Goal: Task Accomplishment & Management: Manage account settings

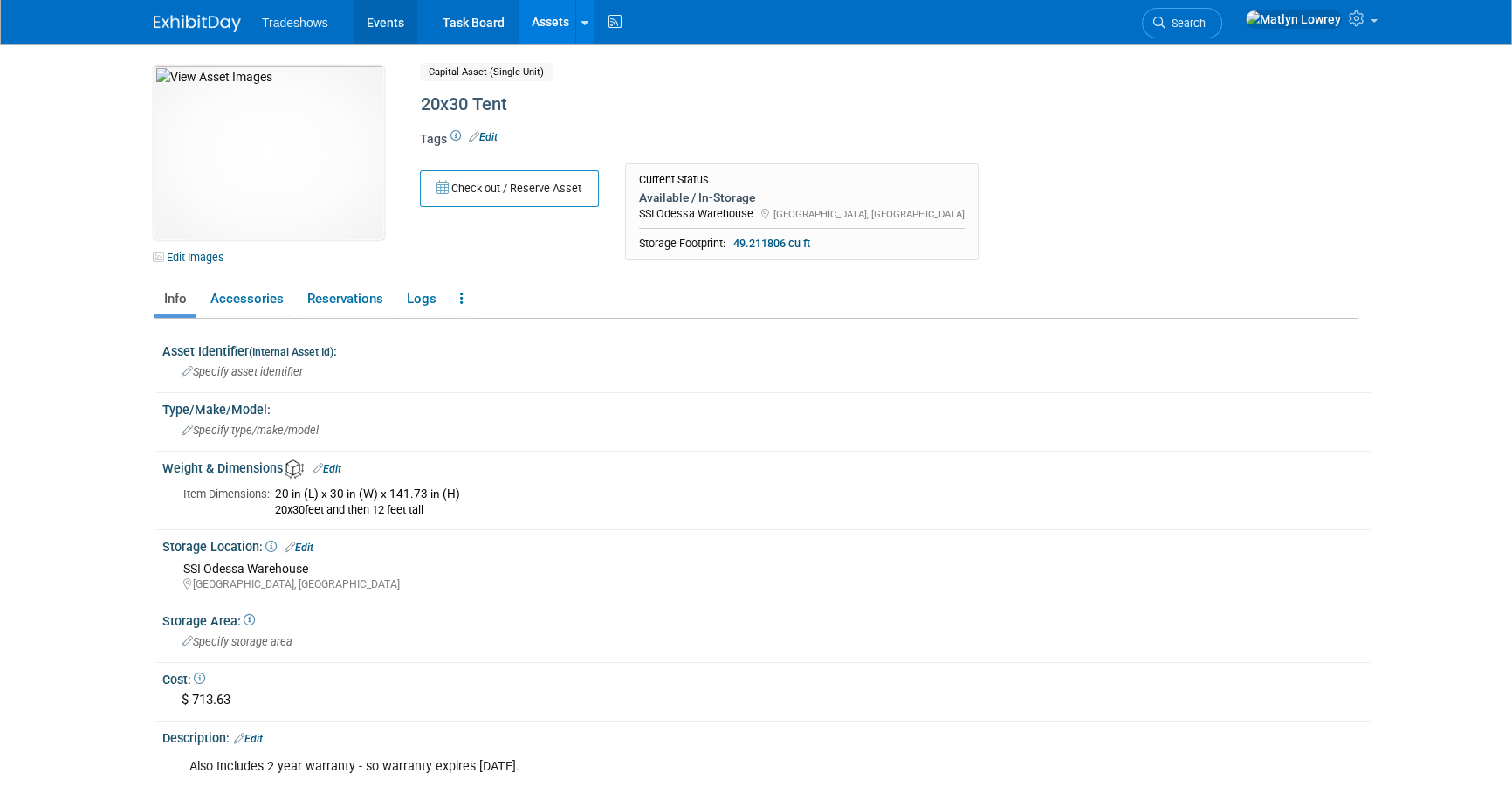
click at [390, 18] on link "Events" at bounding box center [386, 22] width 64 height 43
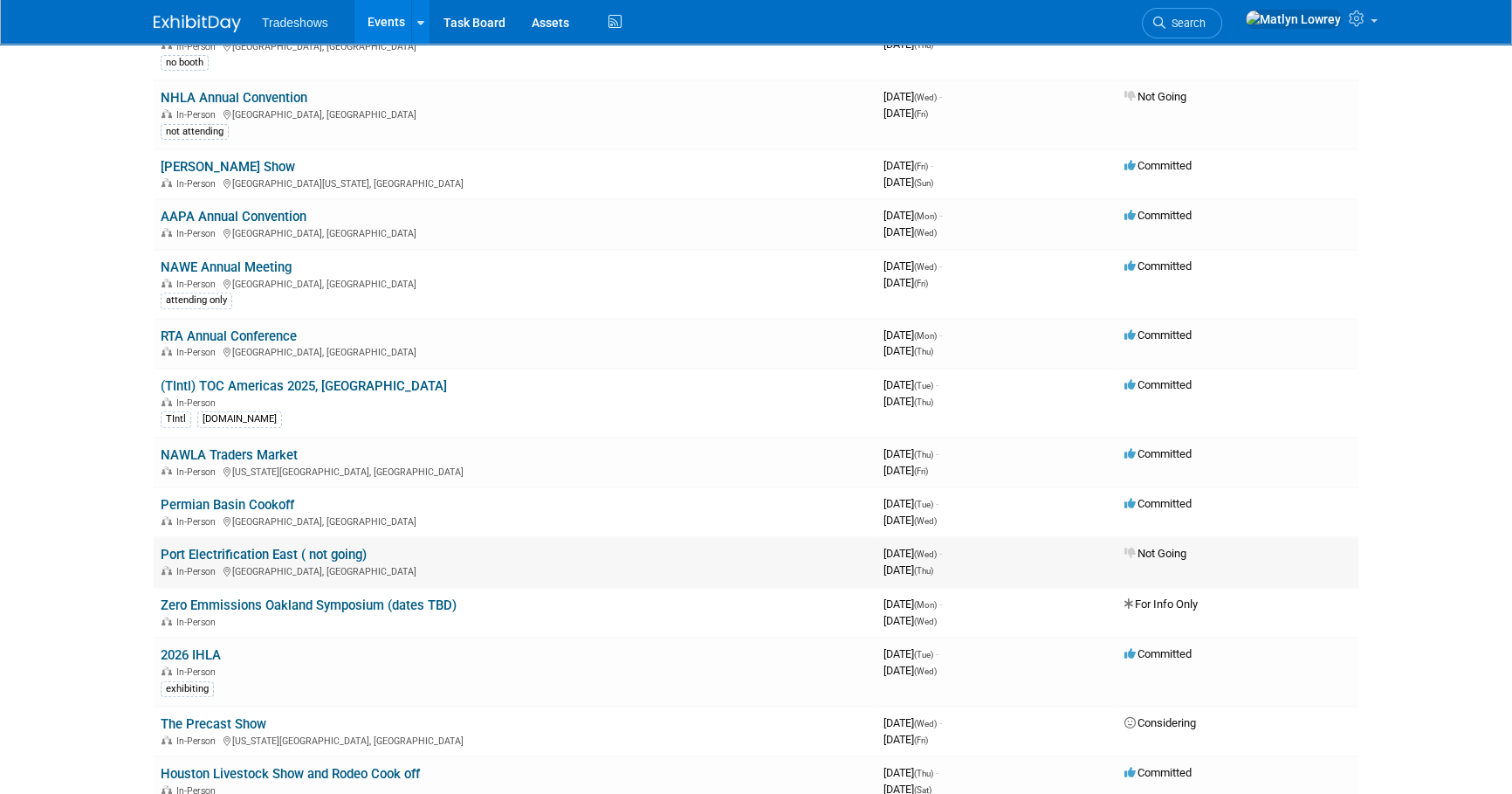
scroll to position [794, 0]
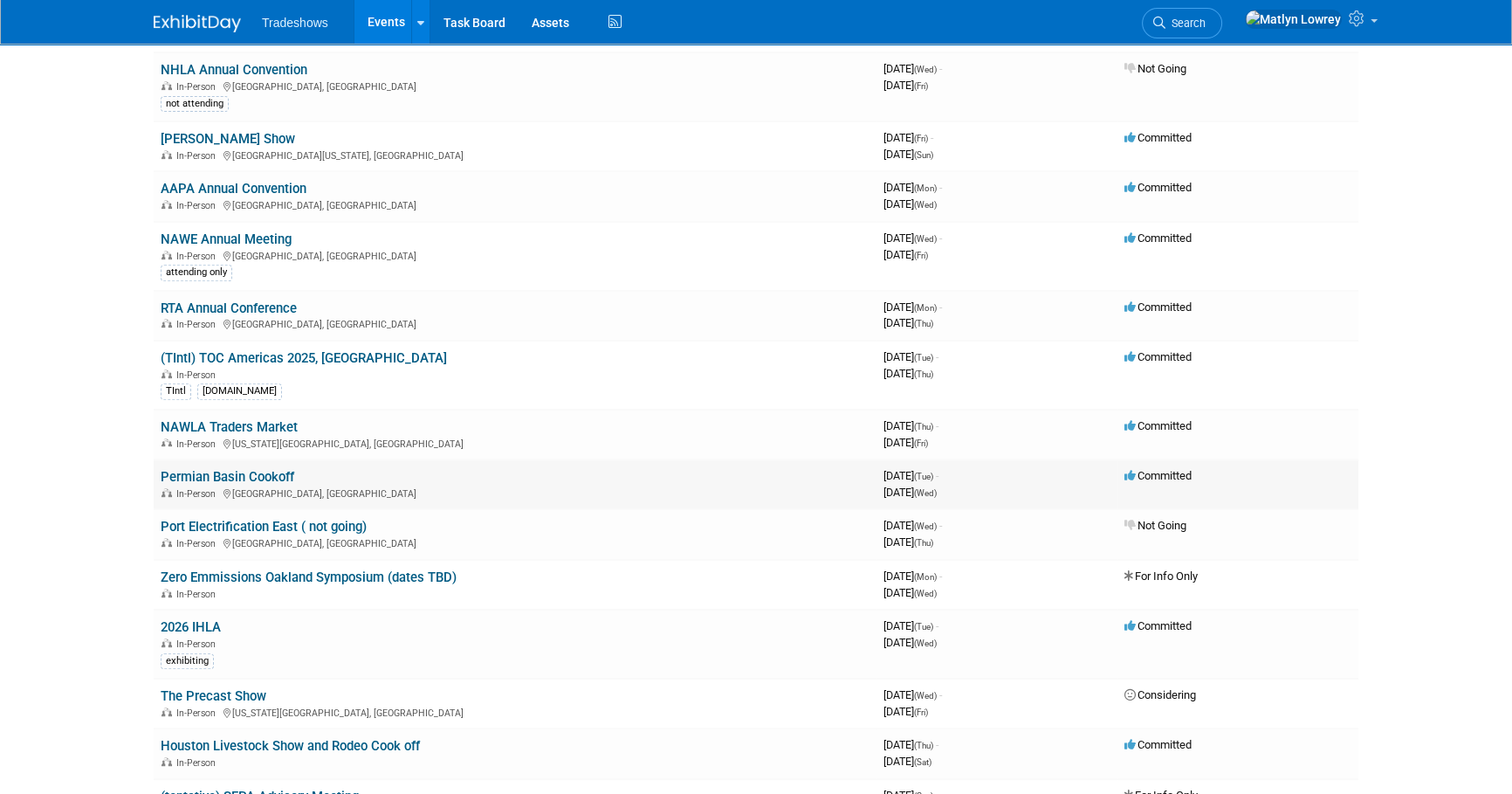
click at [239, 476] on link "Permian Basin Cookoff" at bounding box center [227, 477] width 134 height 16
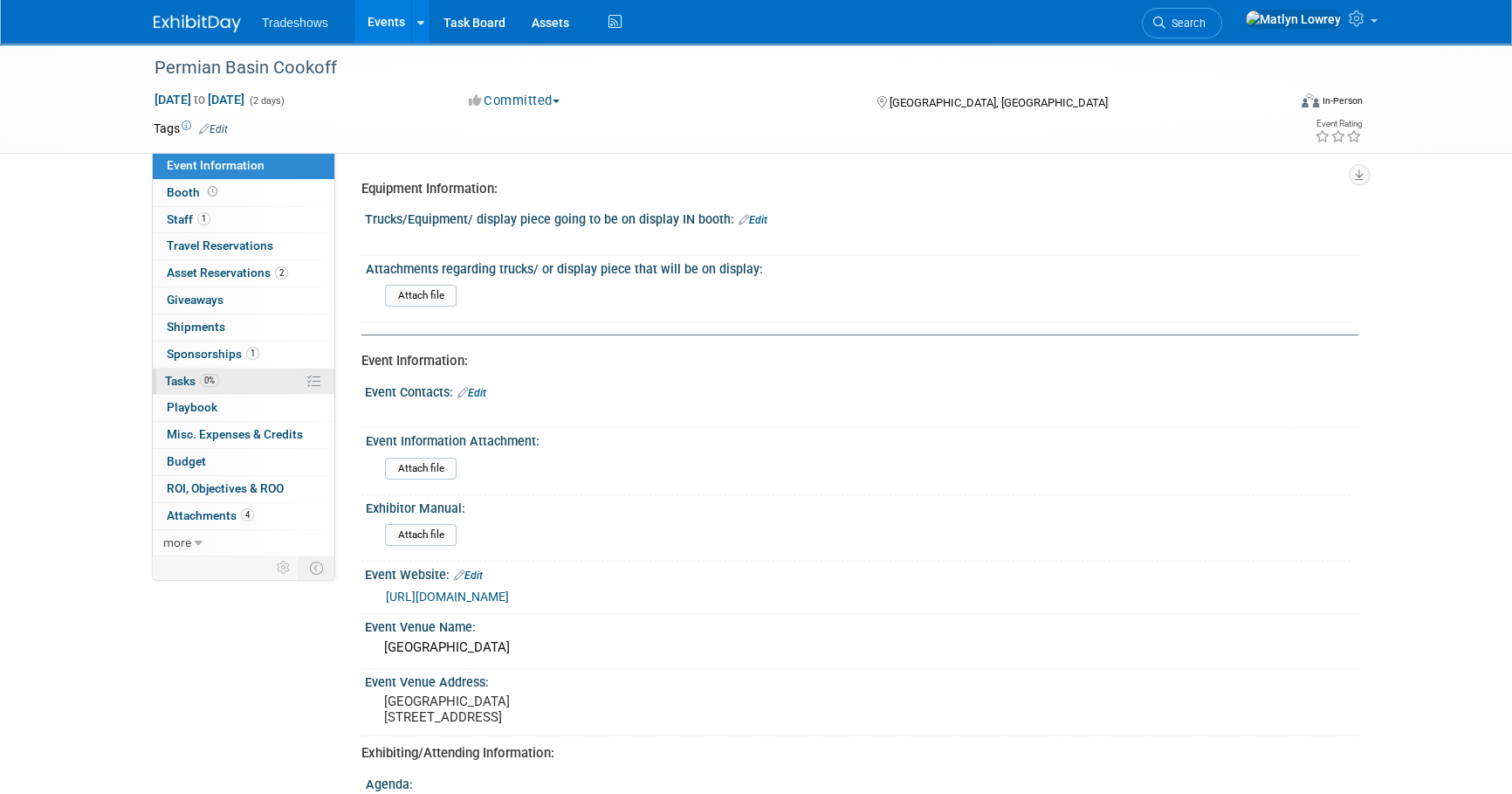
click at [183, 380] on span "Tasks 0%" at bounding box center [192, 380] width 54 height 14
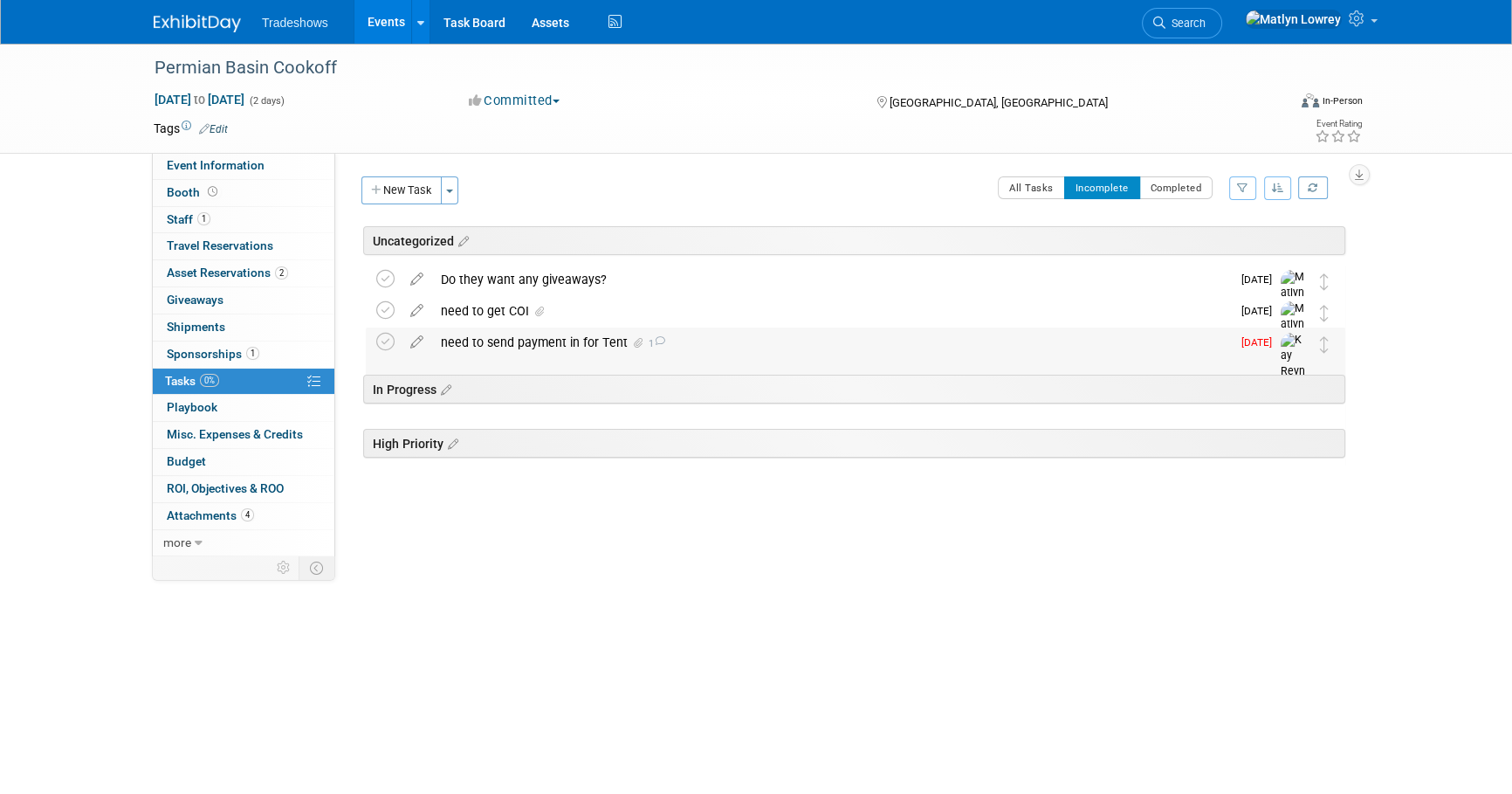
click at [507, 344] on div "need to send payment in for Tent 1" at bounding box center [832, 342] width 799 height 29
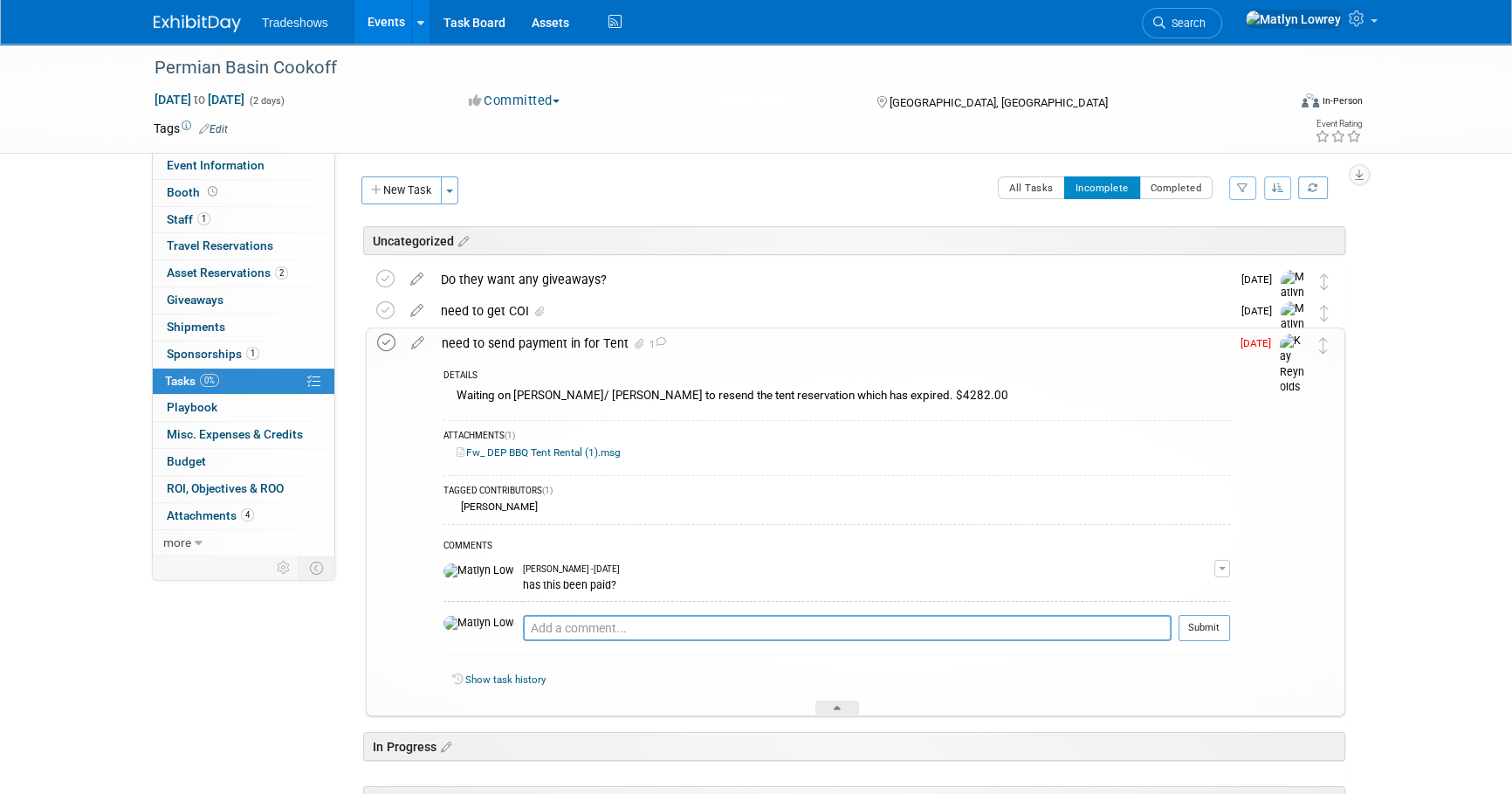
click at [390, 340] on icon at bounding box center [386, 342] width 18 height 18
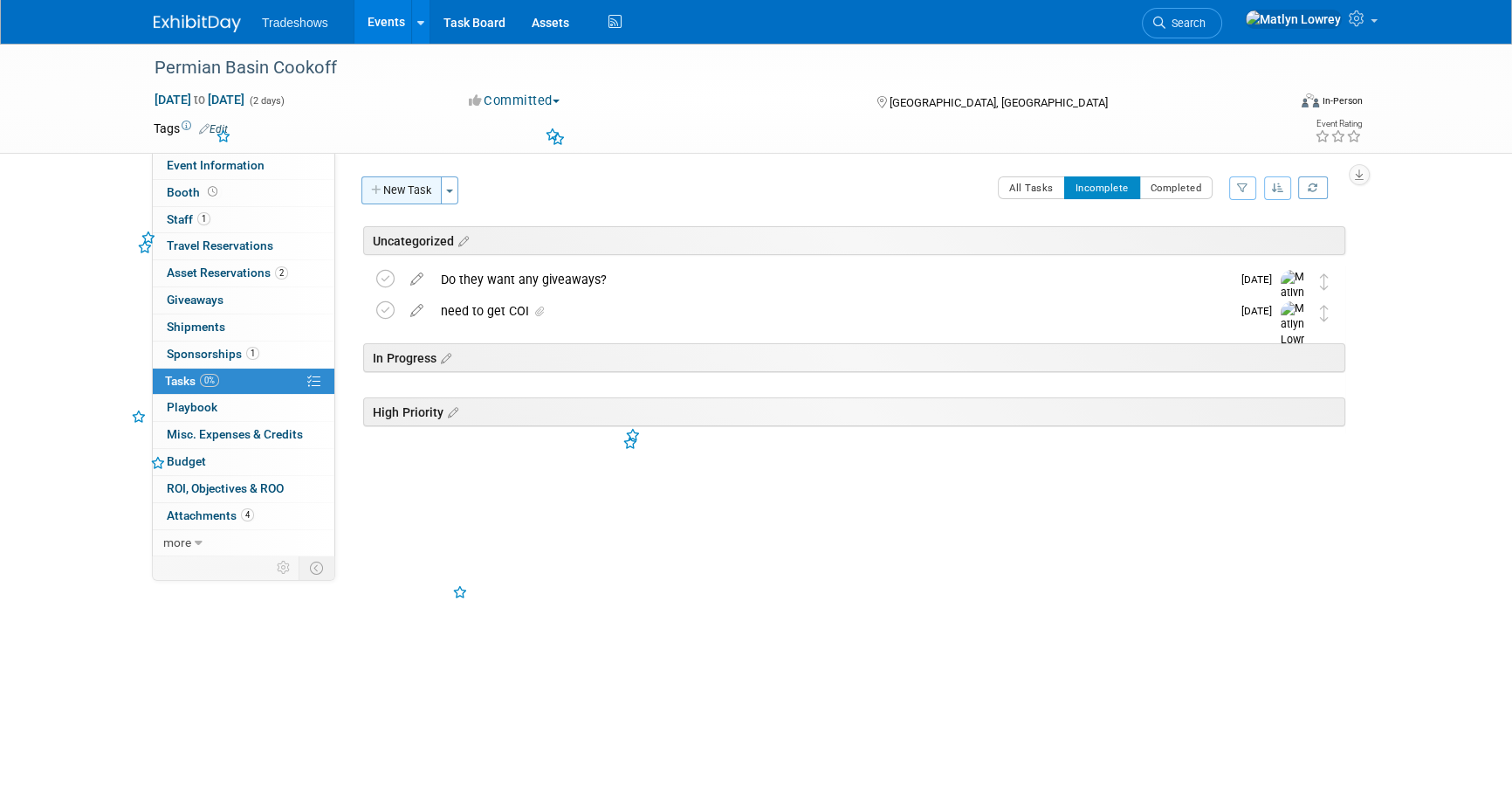
click at [412, 185] on button "New Task" at bounding box center [401, 191] width 80 height 28
select select "8"
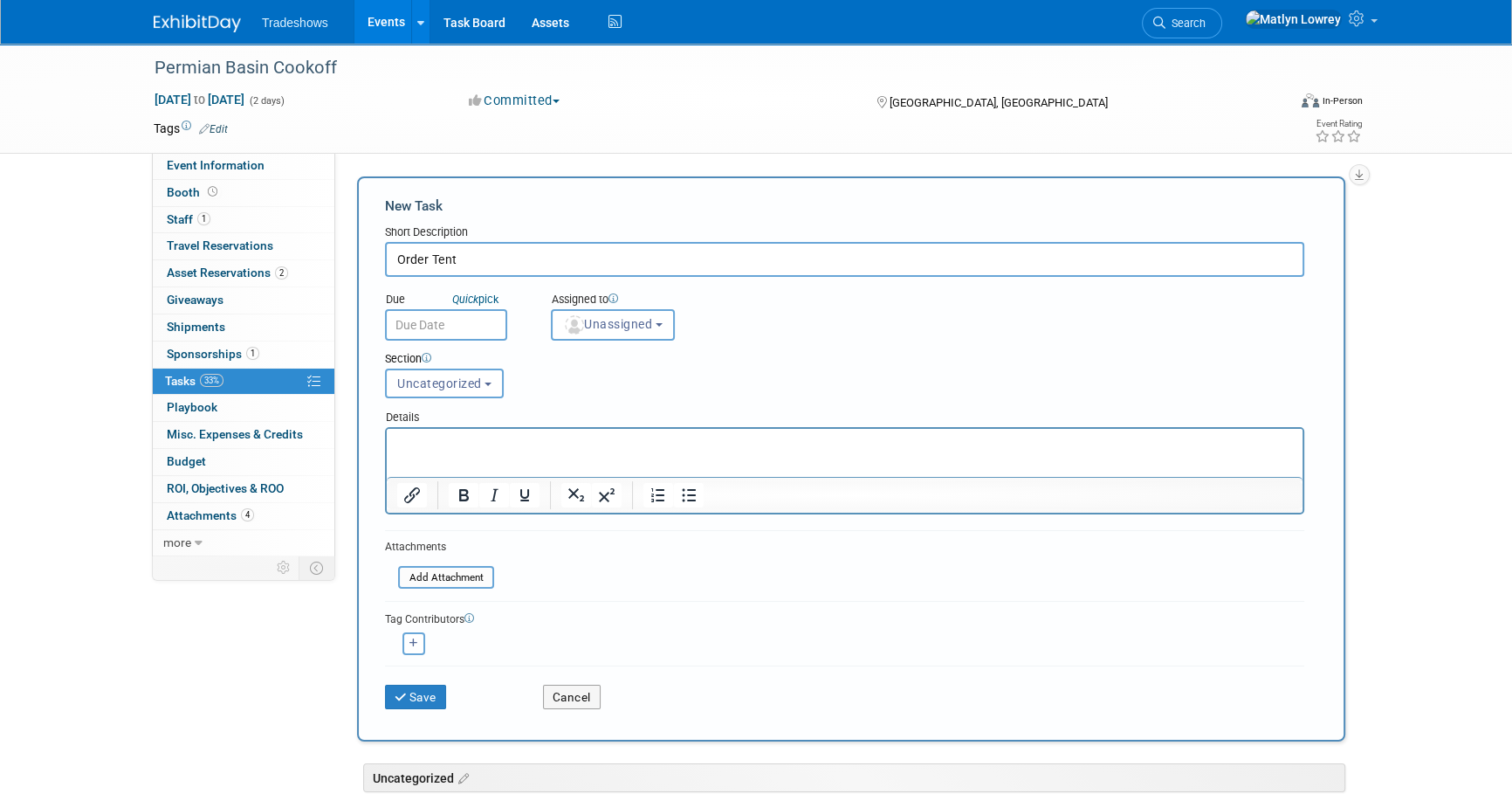
type input "Order Tent"
click at [403, 314] on input "text" at bounding box center [446, 325] width 123 height 31
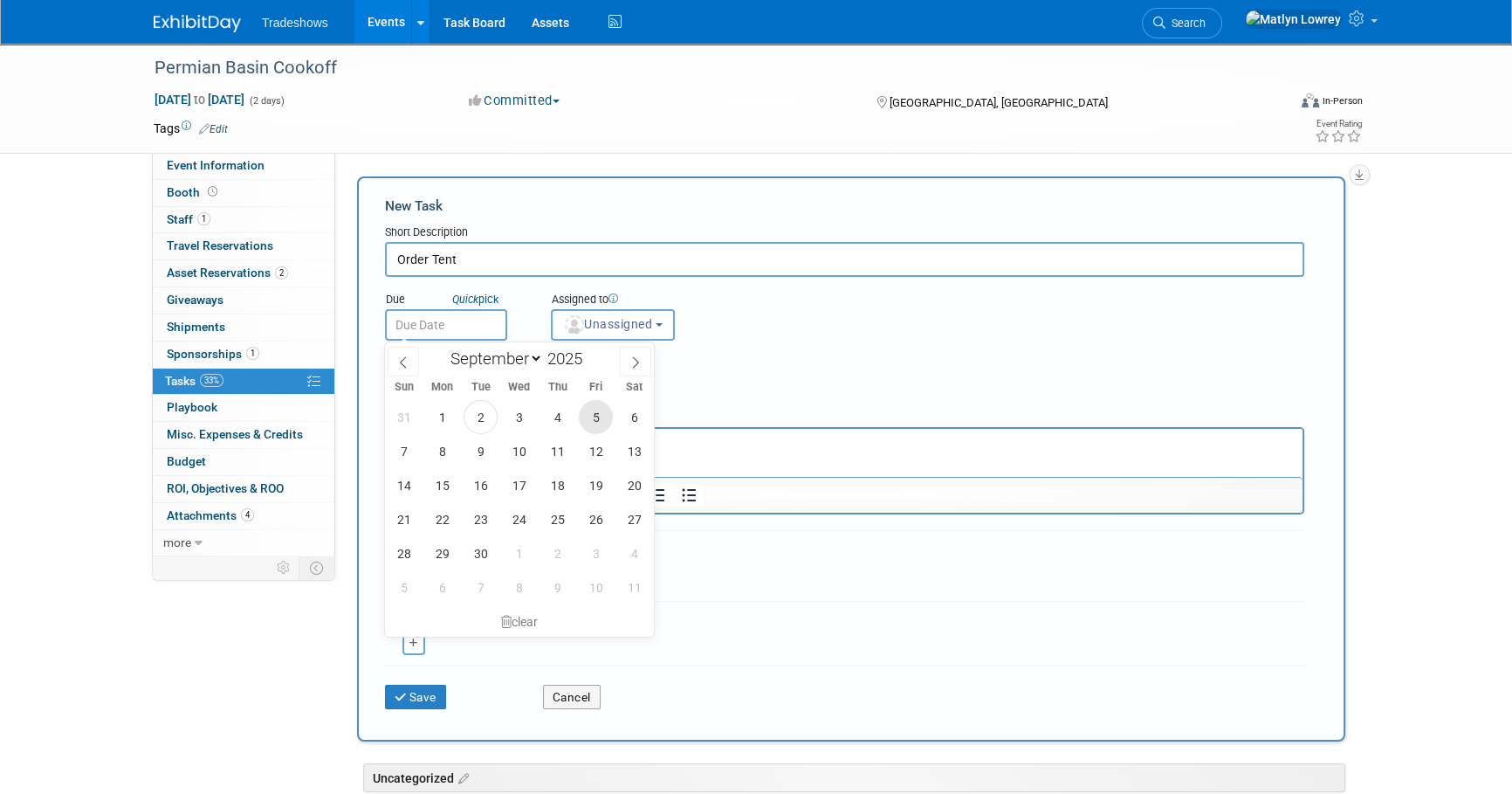
click at [585, 420] on span "5" at bounding box center [596, 417] width 34 height 34
type input "[DATE]"
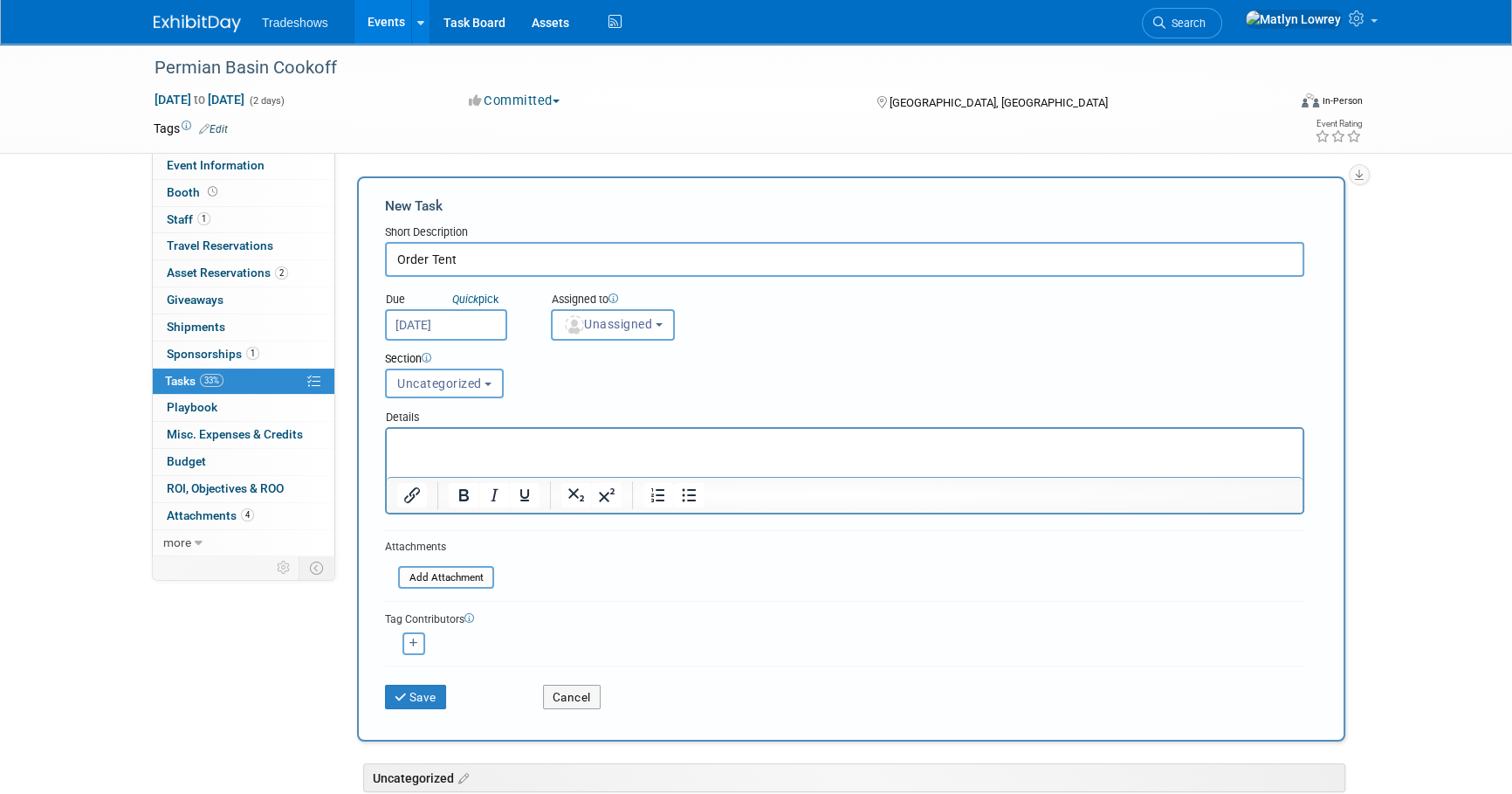
click at [621, 286] on div "Assigned to <img src="[URL][DOMAIN_NAME]" style="width: 22px; height: 22px; bor…" at bounding box center [656, 313] width 237 height 57
click at [608, 332] on button "Unassigned" at bounding box center [613, 325] width 124 height 31
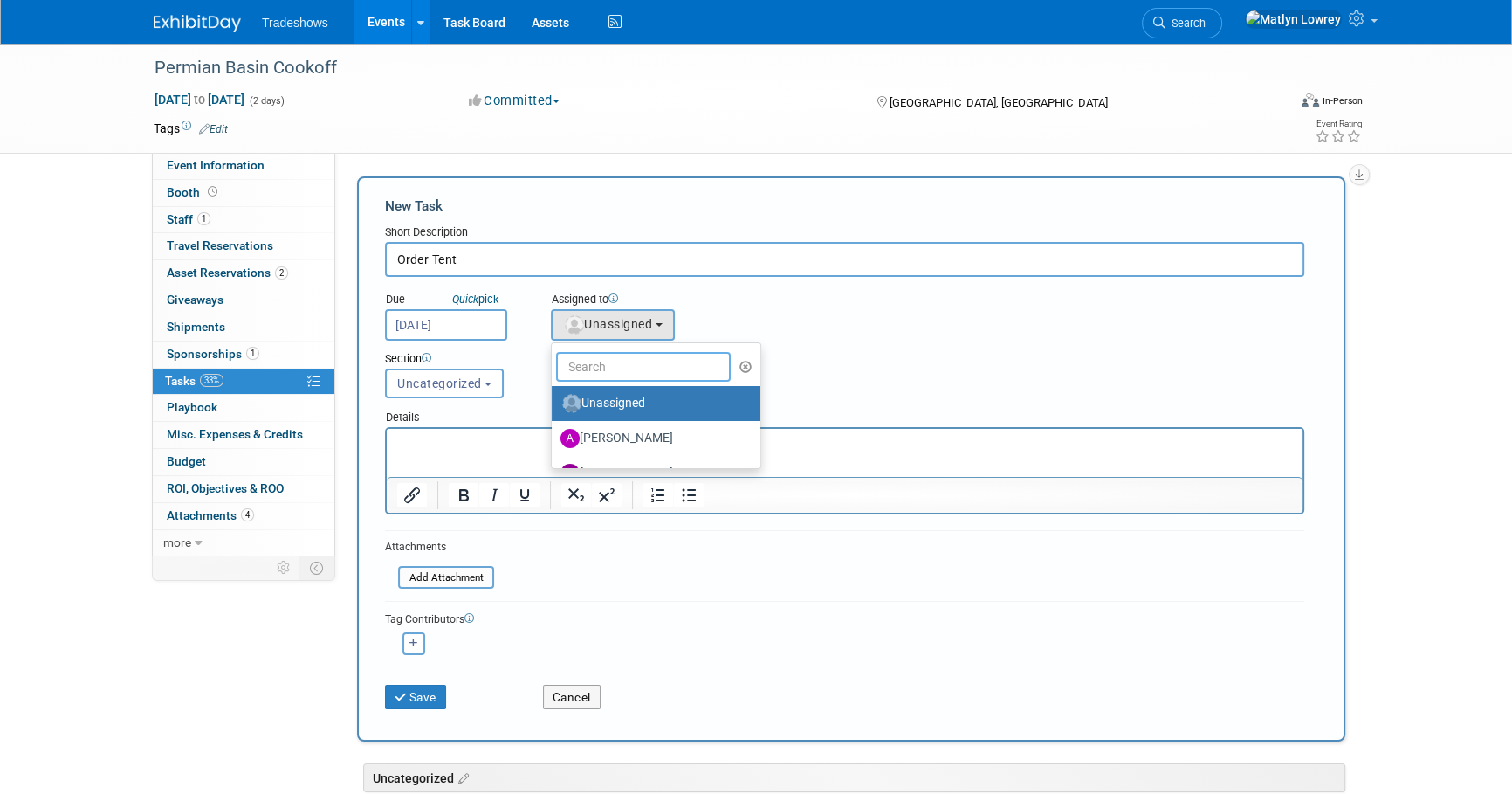
click at [610, 368] on input "text" at bounding box center [643, 366] width 175 height 29
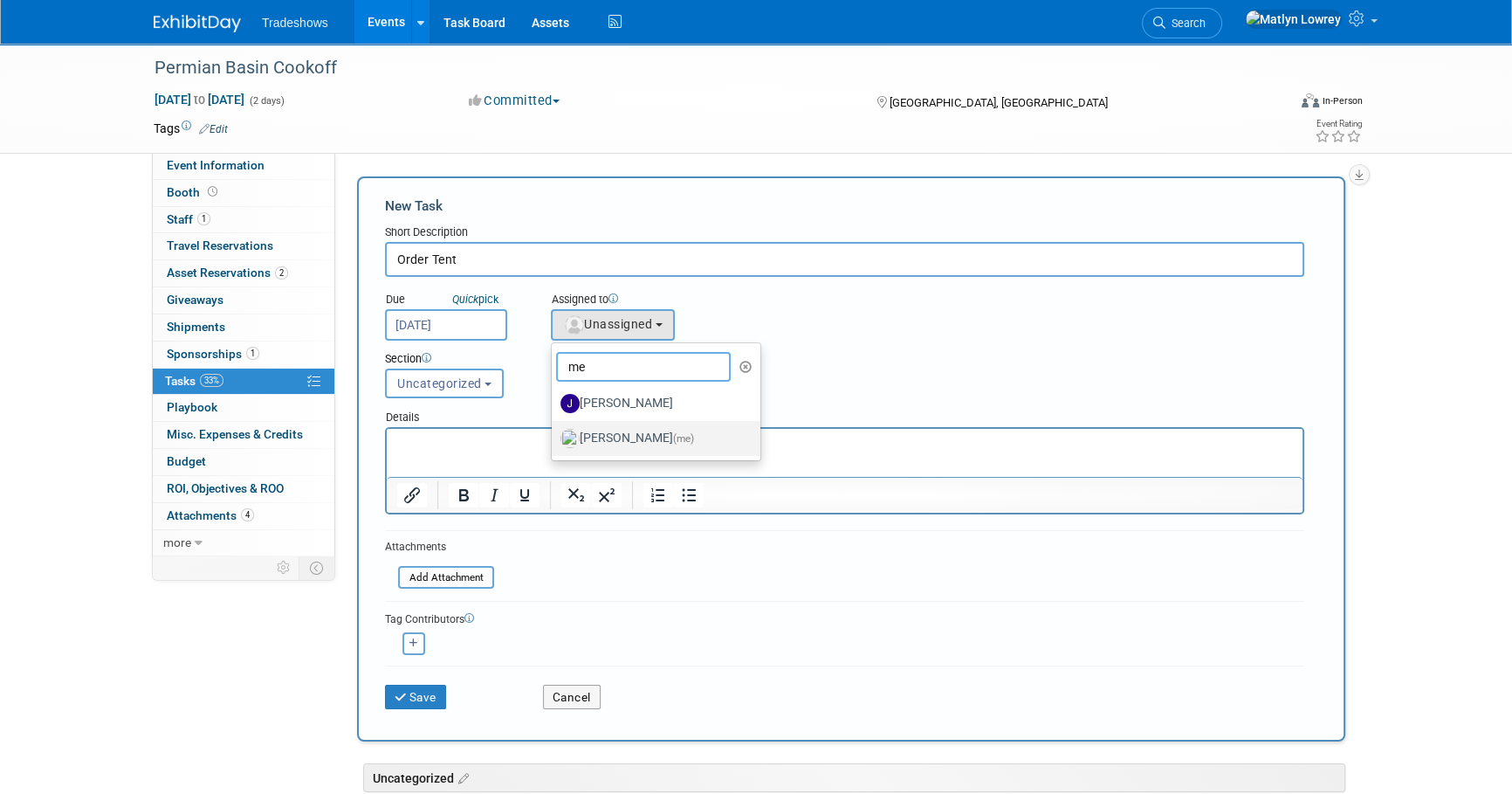
type input "me"
click at [594, 440] on label "[PERSON_NAME] (me)" at bounding box center [651, 439] width 182 height 28
click at [554, 440] on input "[PERSON_NAME] (me)" at bounding box center [548, 436] width 11 height 11
select select "53a61db3-ae1f-4f8e-85ed-74f10af30436"
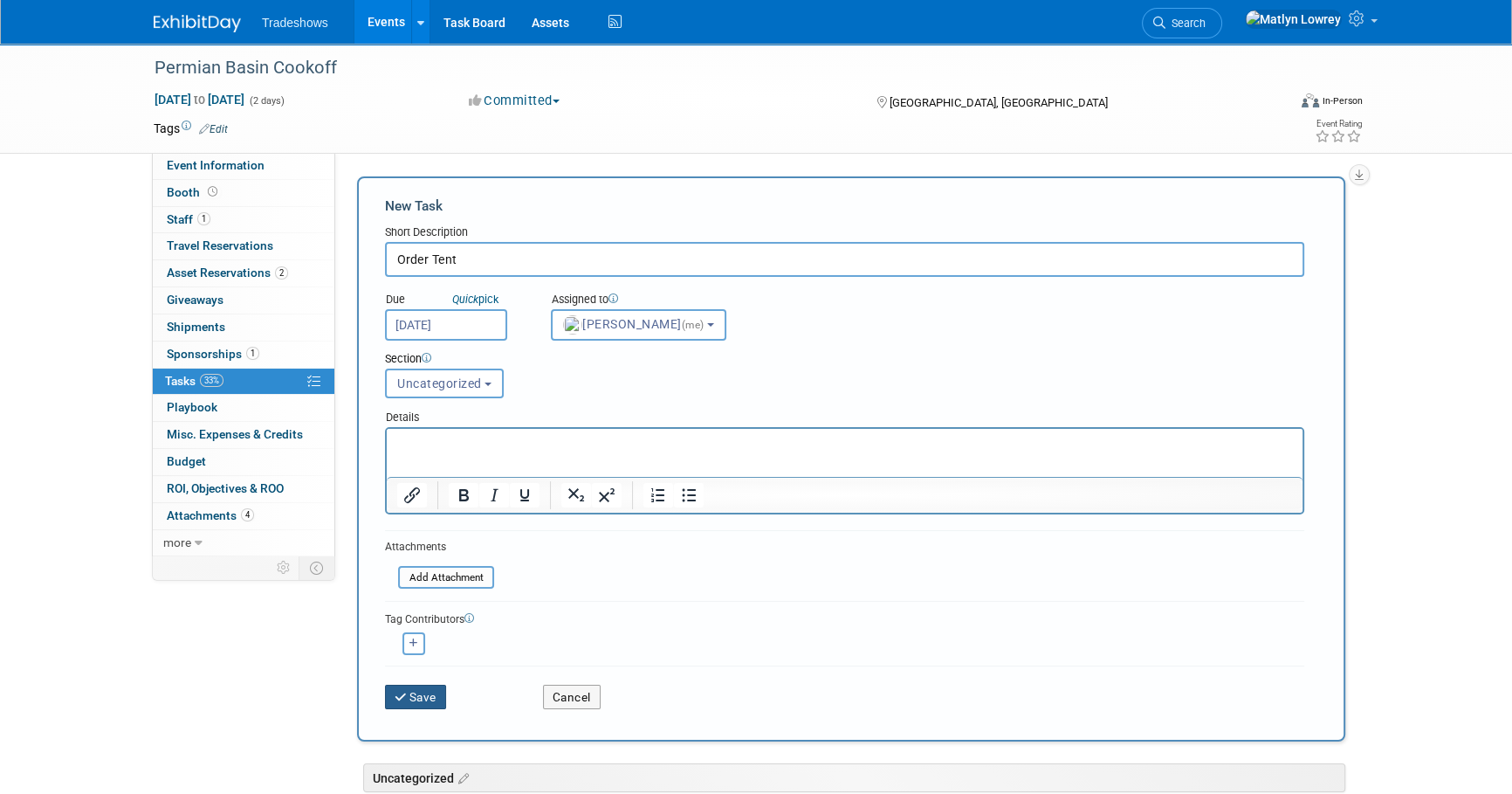
click at [422, 698] on button "Save" at bounding box center [415, 697] width 61 height 25
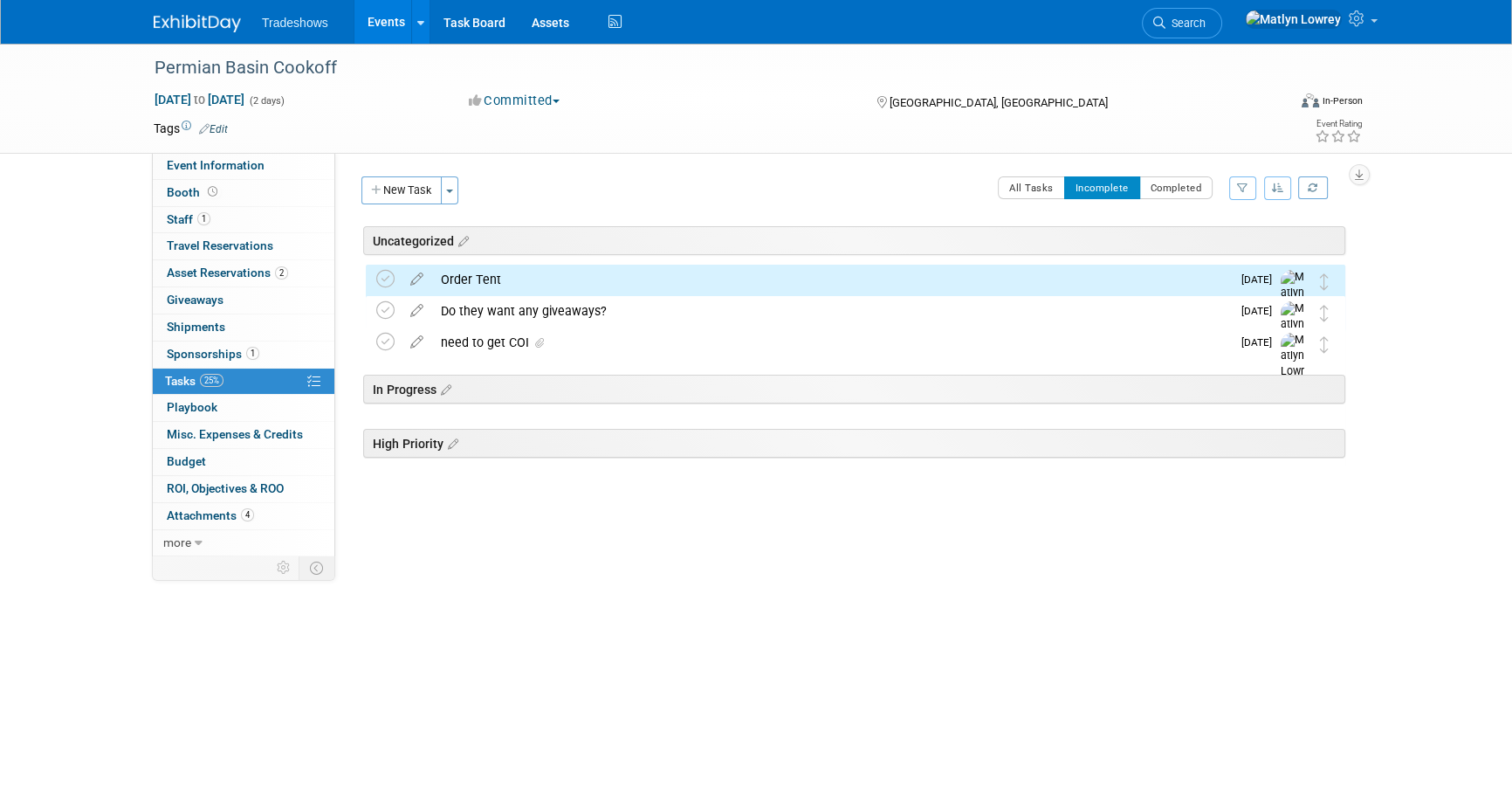
click at [437, 253] on div "Uncategorized" at bounding box center [854, 241] width 983 height 29
click at [455, 274] on div "Order Tent" at bounding box center [832, 279] width 799 height 29
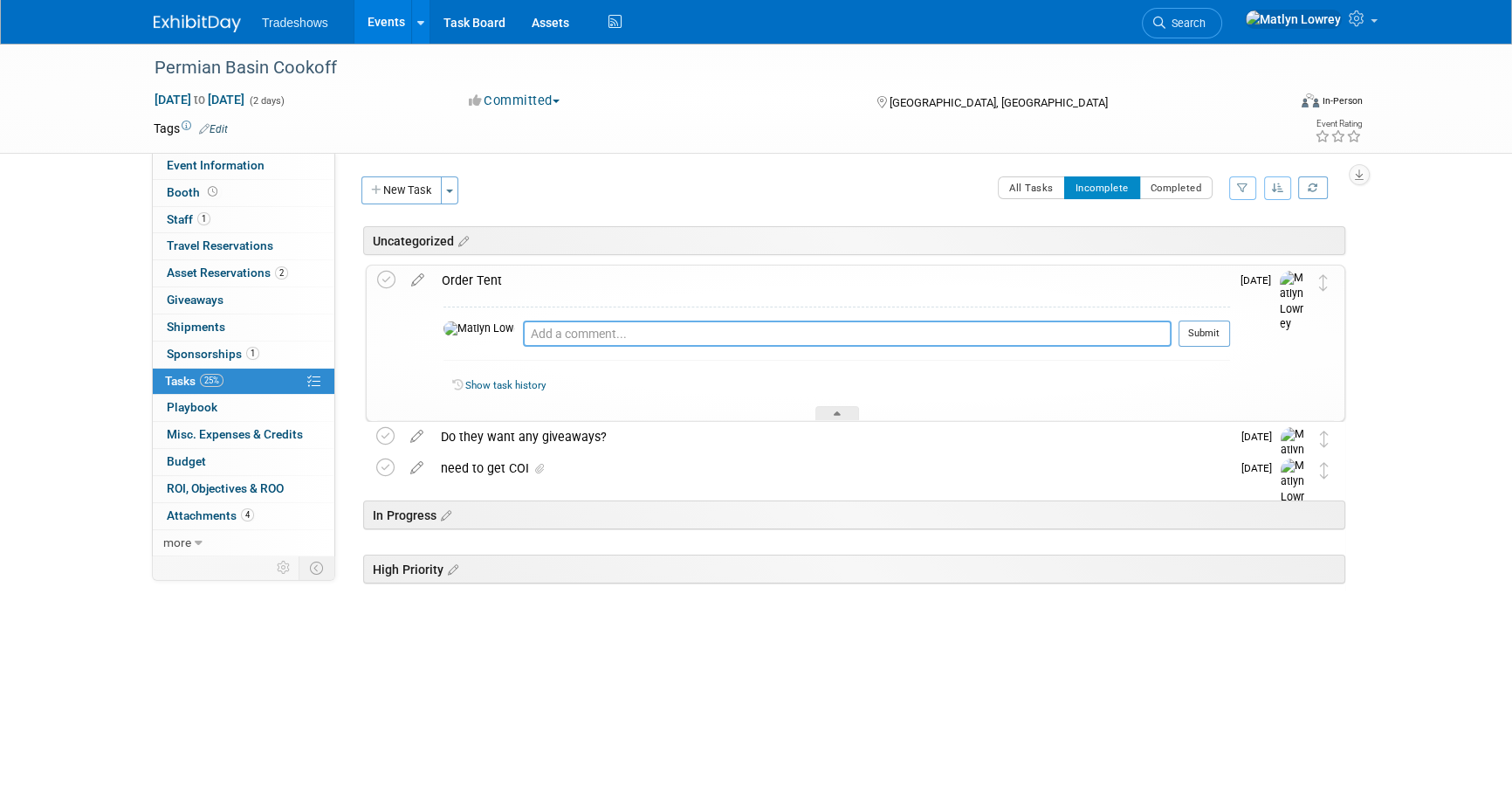
click at [525, 333] on textarea at bounding box center [847, 334] width 648 height 26
type textarea "tent Ordered on 9/2"
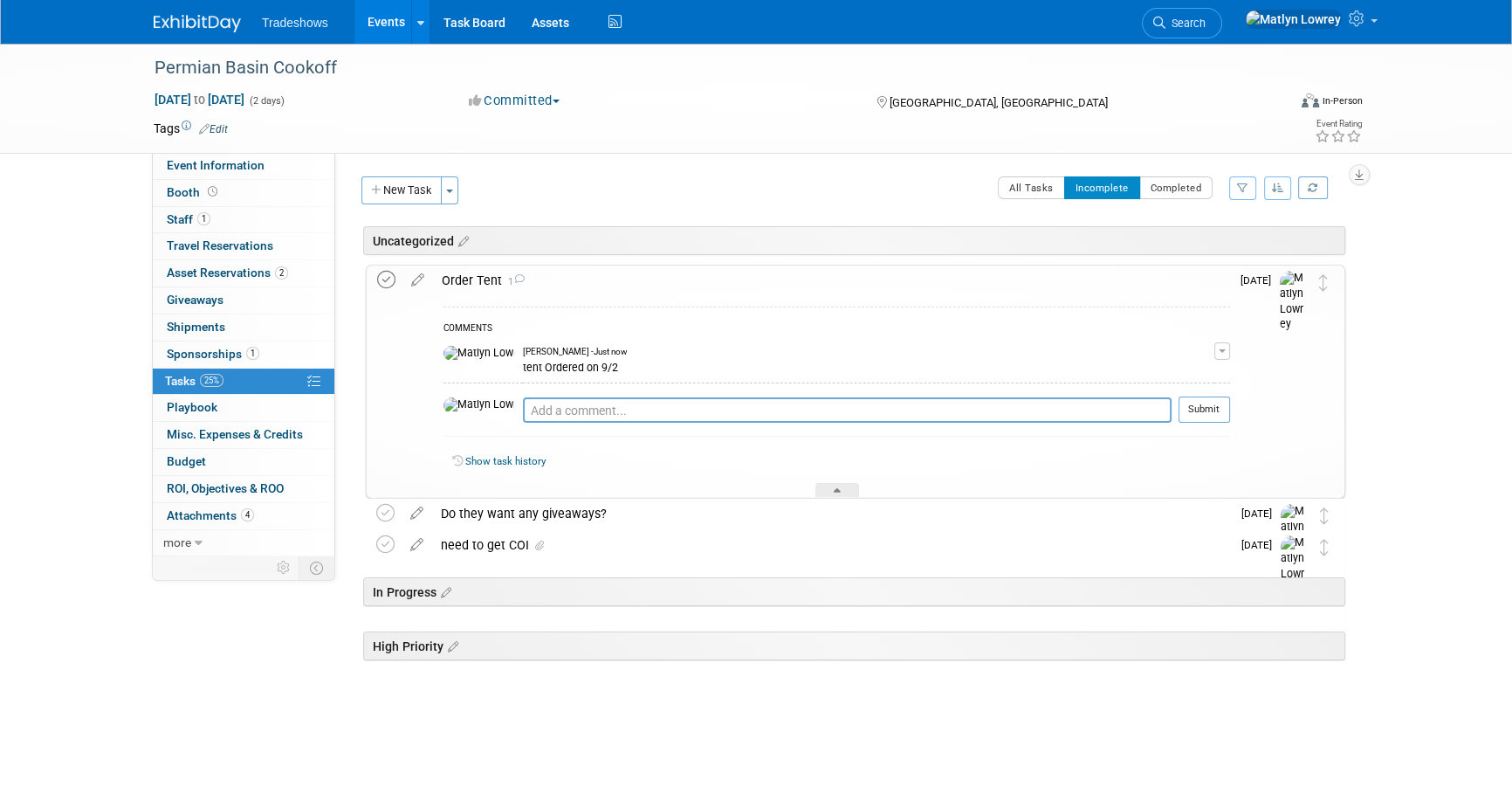
click at [380, 279] on icon at bounding box center [386, 279] width 18 height 18
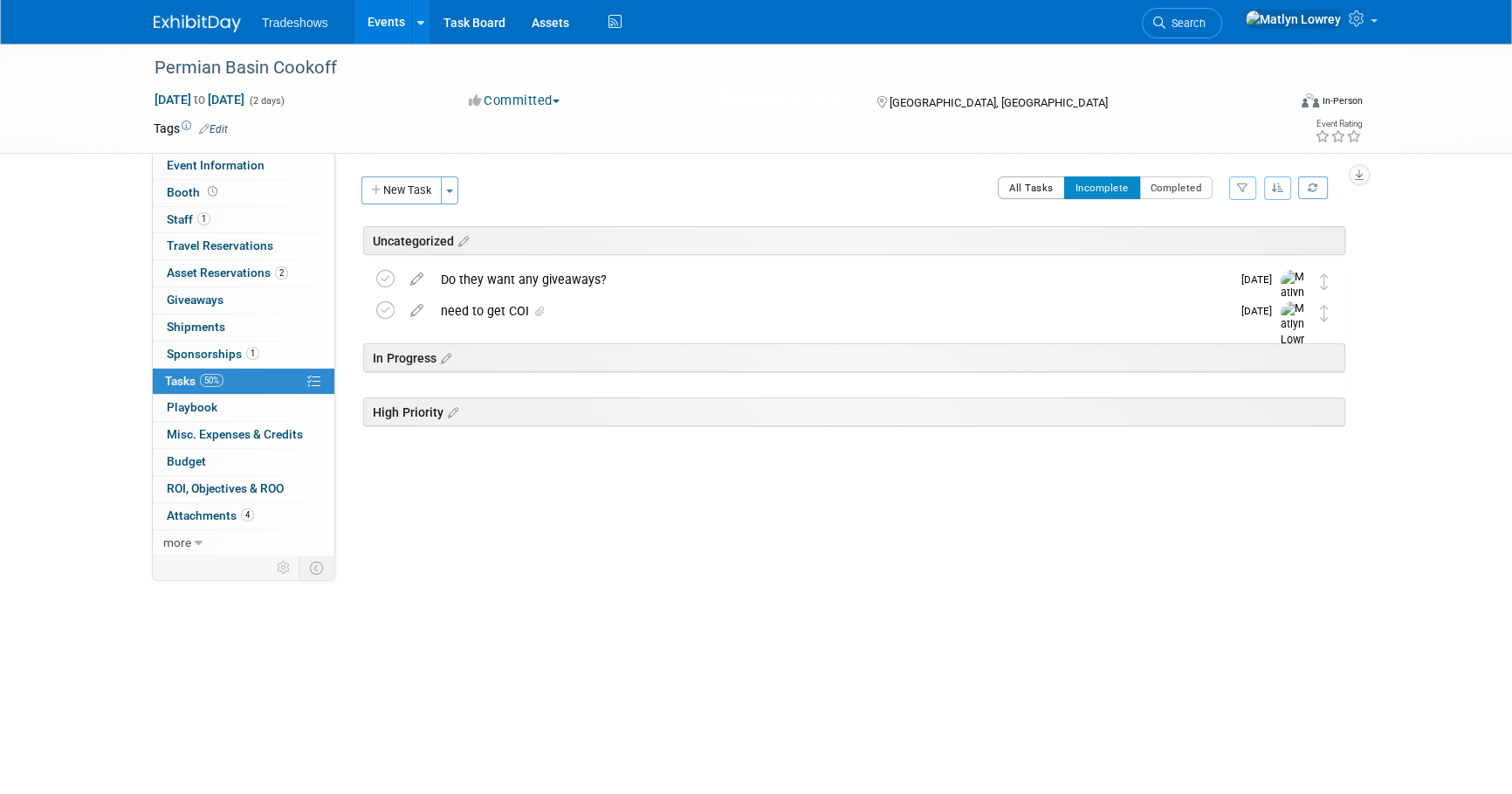
click at [1049, 183] on button "All Tasks" at bounding box center [1031, 188] width 67 height 23
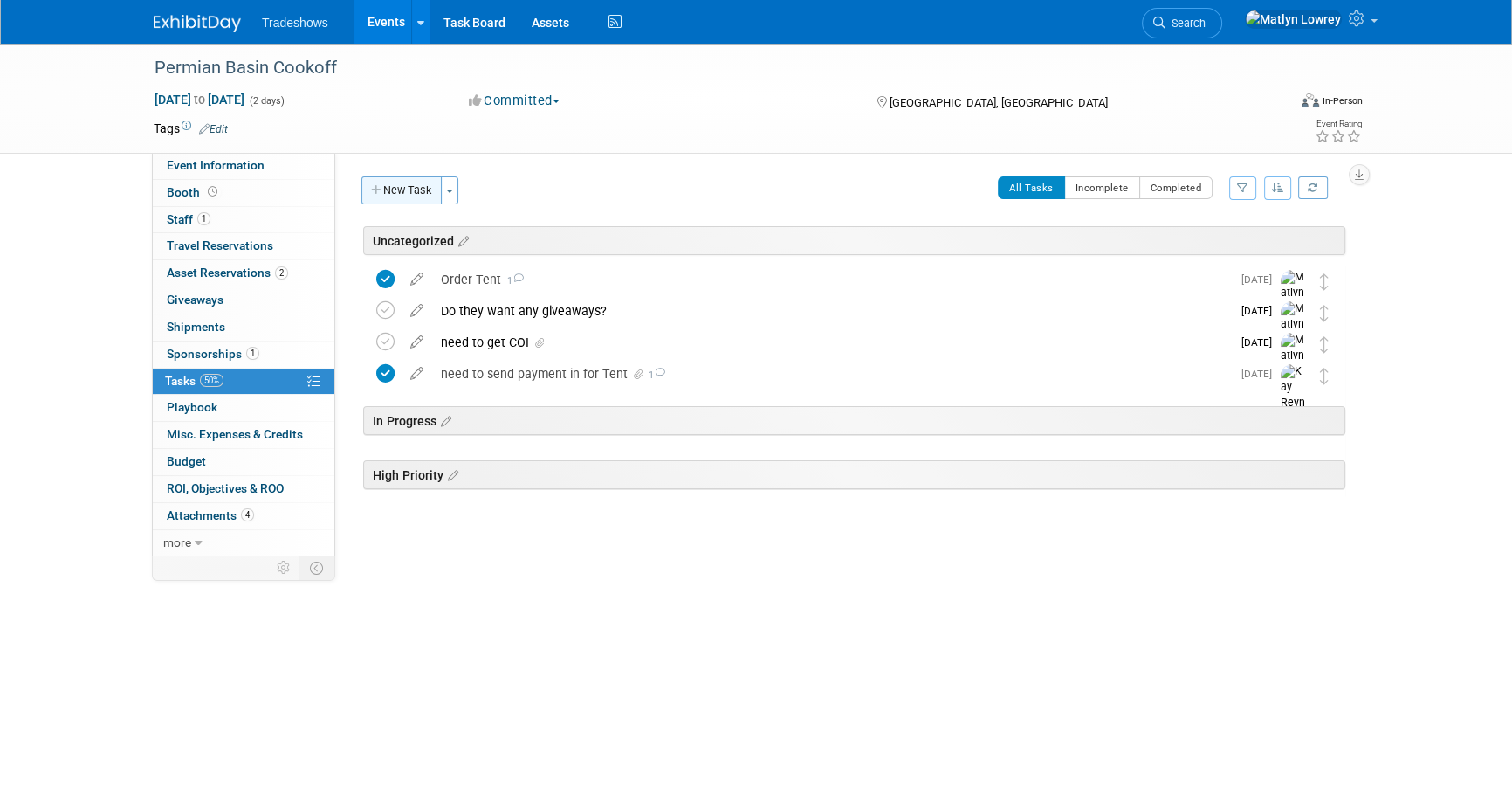
click at [408, 201] on button "New Task" at bounding box center [401, 191] width 80 height 28
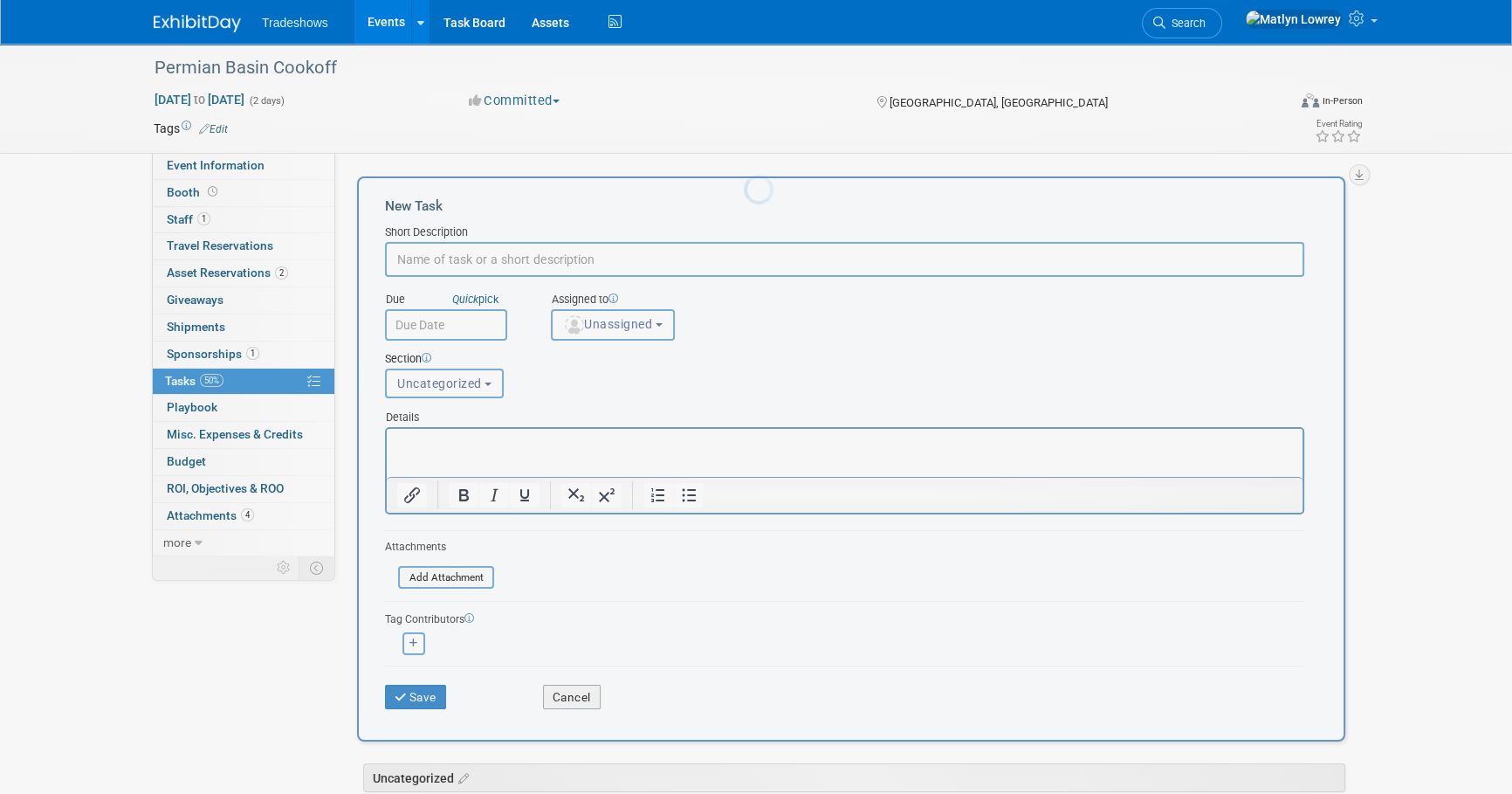
click at [428, 250] on input "text" at bounding box center [845, 259] width 919 height 35
type input "has [PERSON_NAME] (logistics) shipped the firepit?"
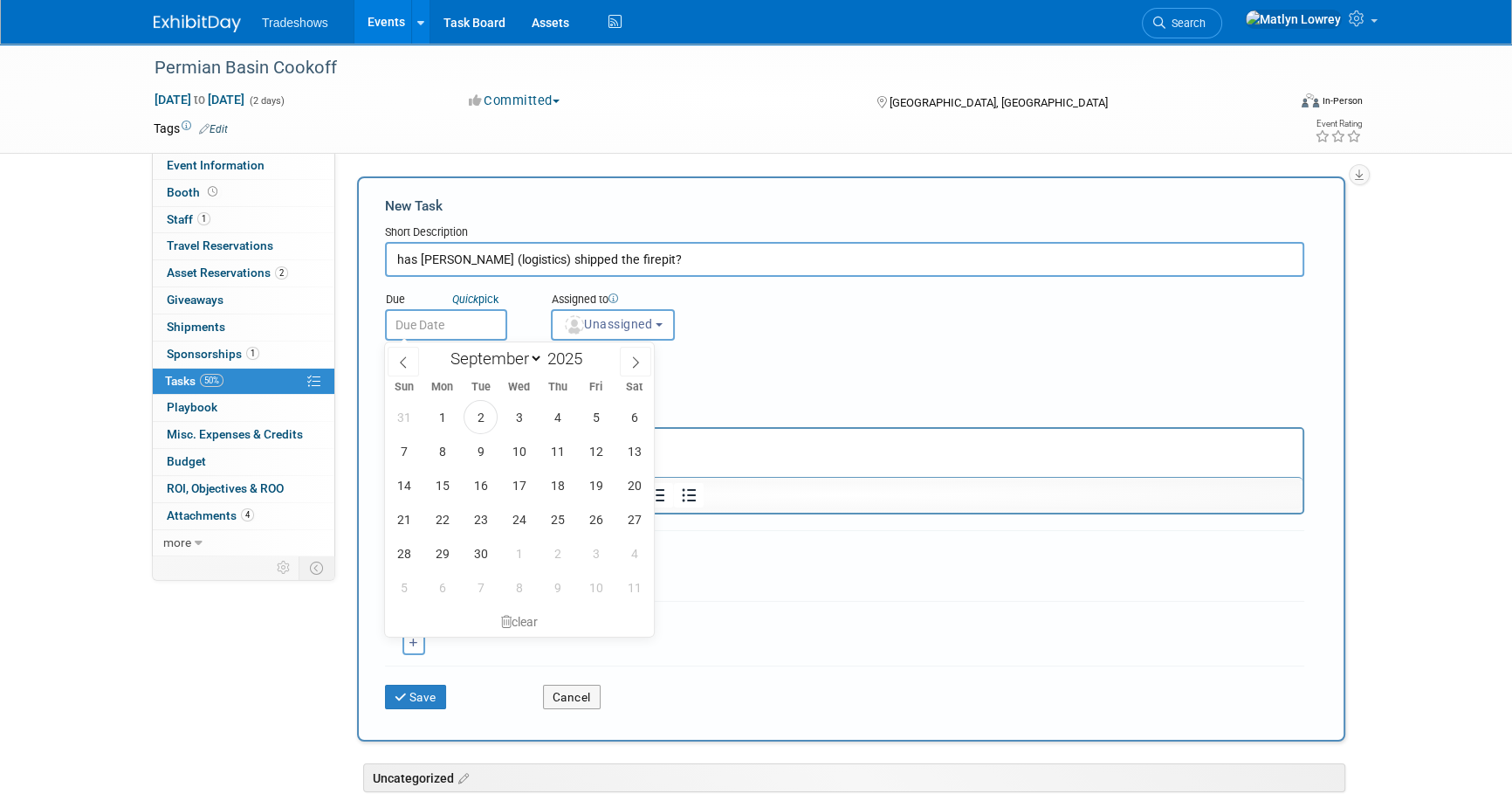
click at [419, 321] on input "text" at bounding box center [446, 325] width 123 height 31
drag, startPoint x: 597, startPoint y: 481, endPoint x: 212, endPoint y: 36, distance: 588.4
click at [597, 481] on span "19" at bounding box center [596, 485] width 34 height 34
type input "[DATE]"
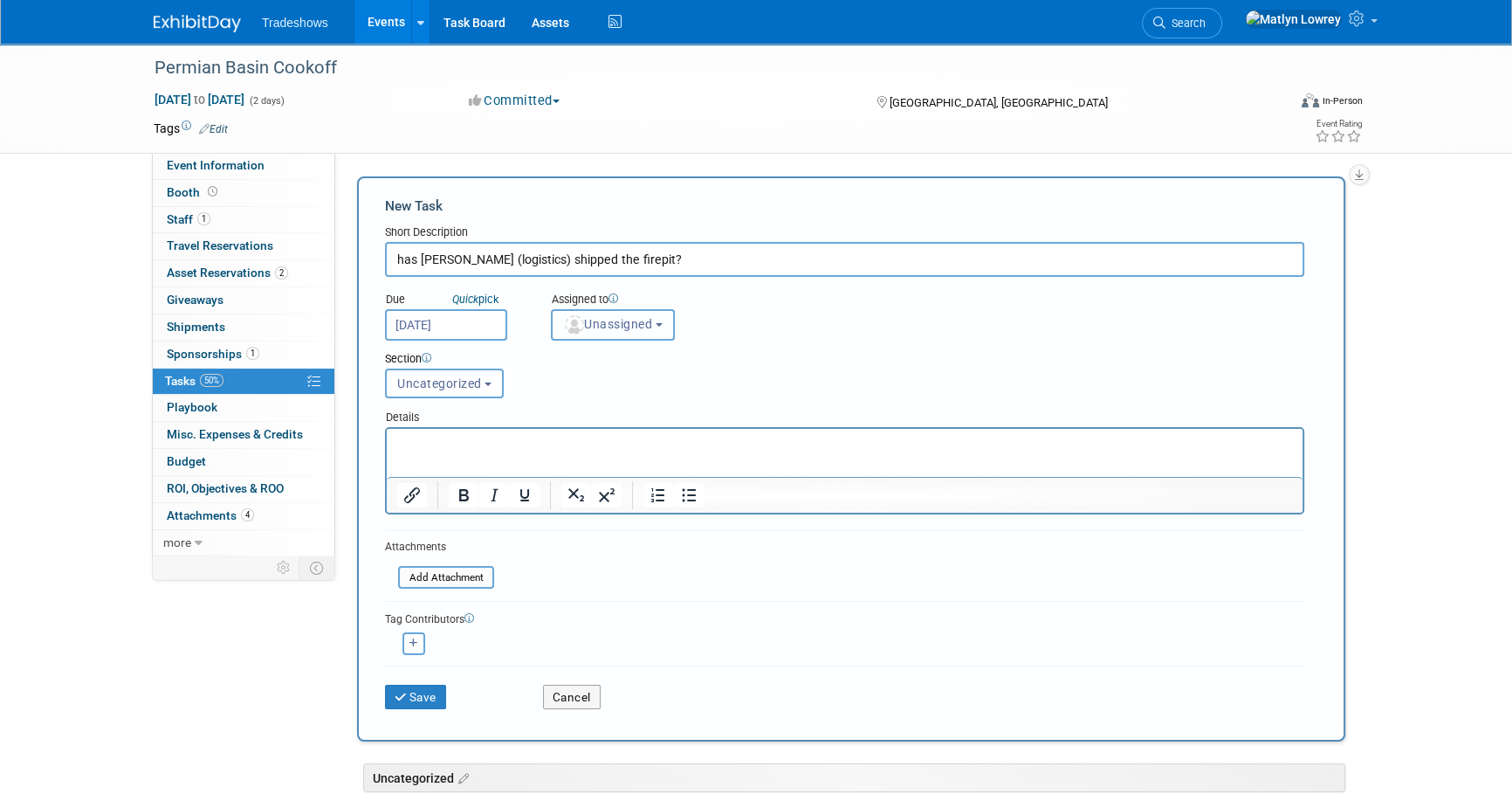
click at [611, 331] on button "Unassigned" at bounding box center [613, 325] width 124 height 31
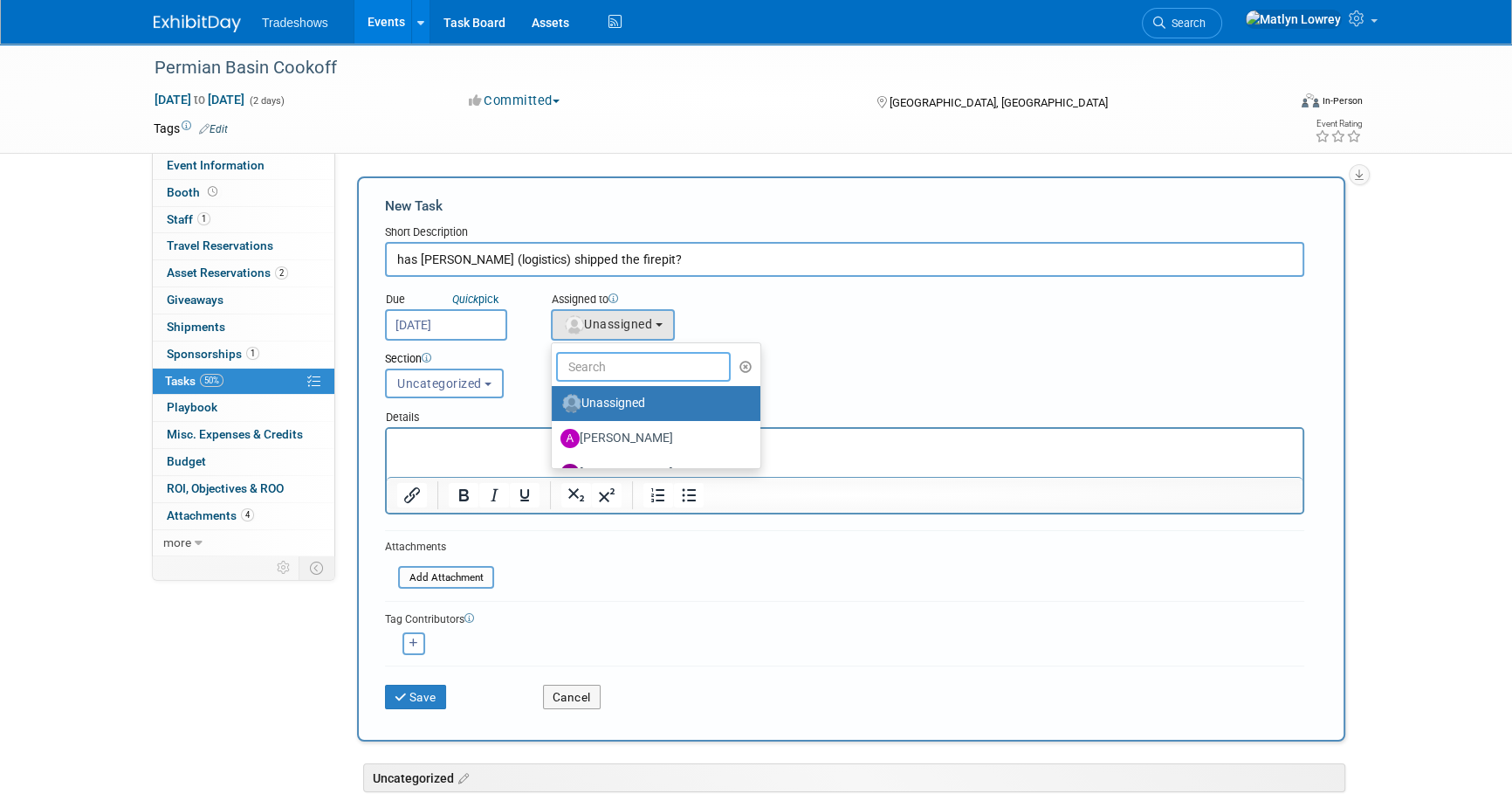
click at [624, 363] on input "text" at bounding box center [643, 366] width 175 height 29
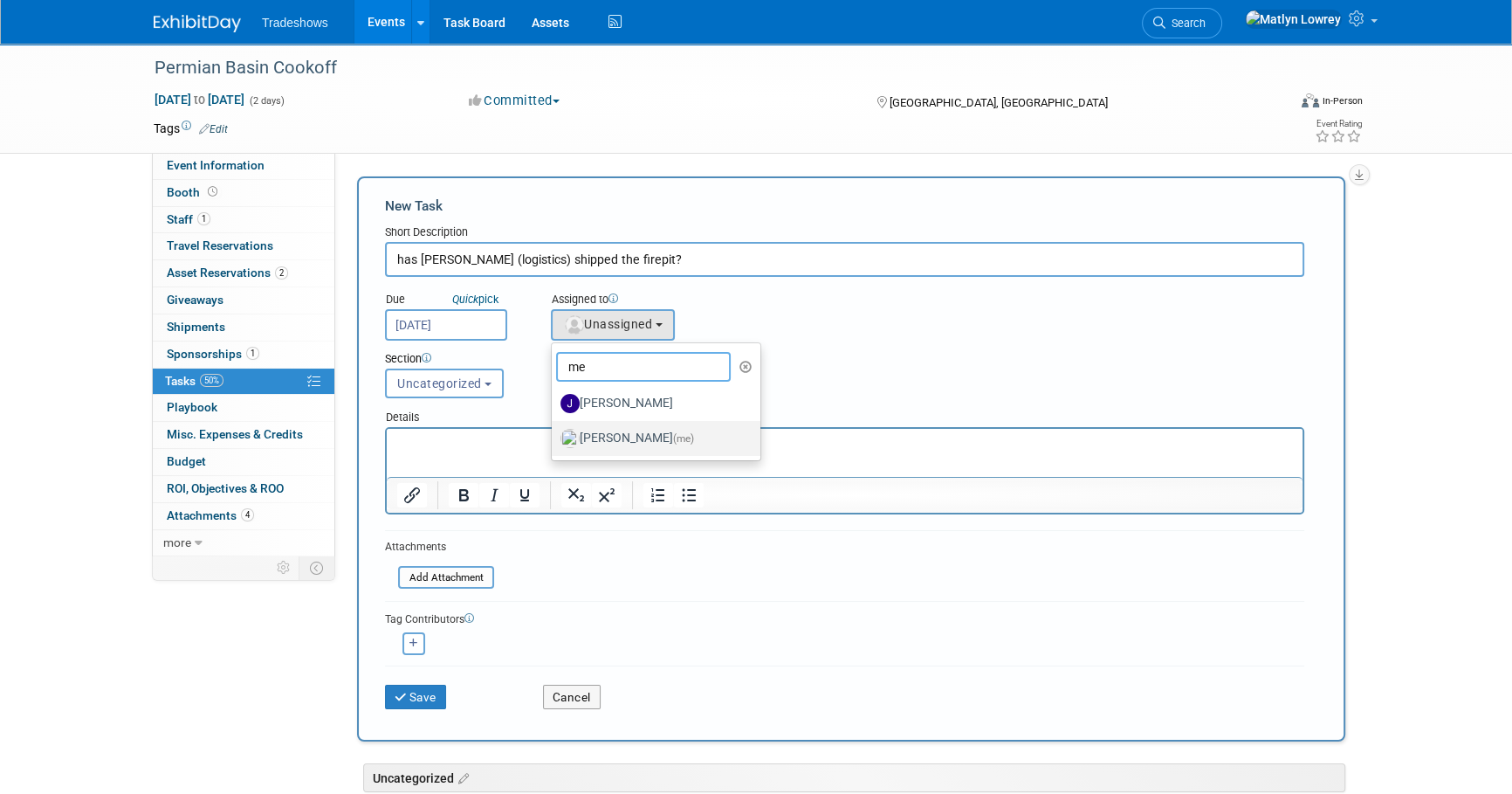
type input "me"
click at [608, 437] on label "[PERSON_NAME] (me)" at bounding box center [651, 439] width 182 height 28
click at [554, 437] on input "[PERSON_NAME] (me)" at bounding box center [548, 436] width 11 height 11
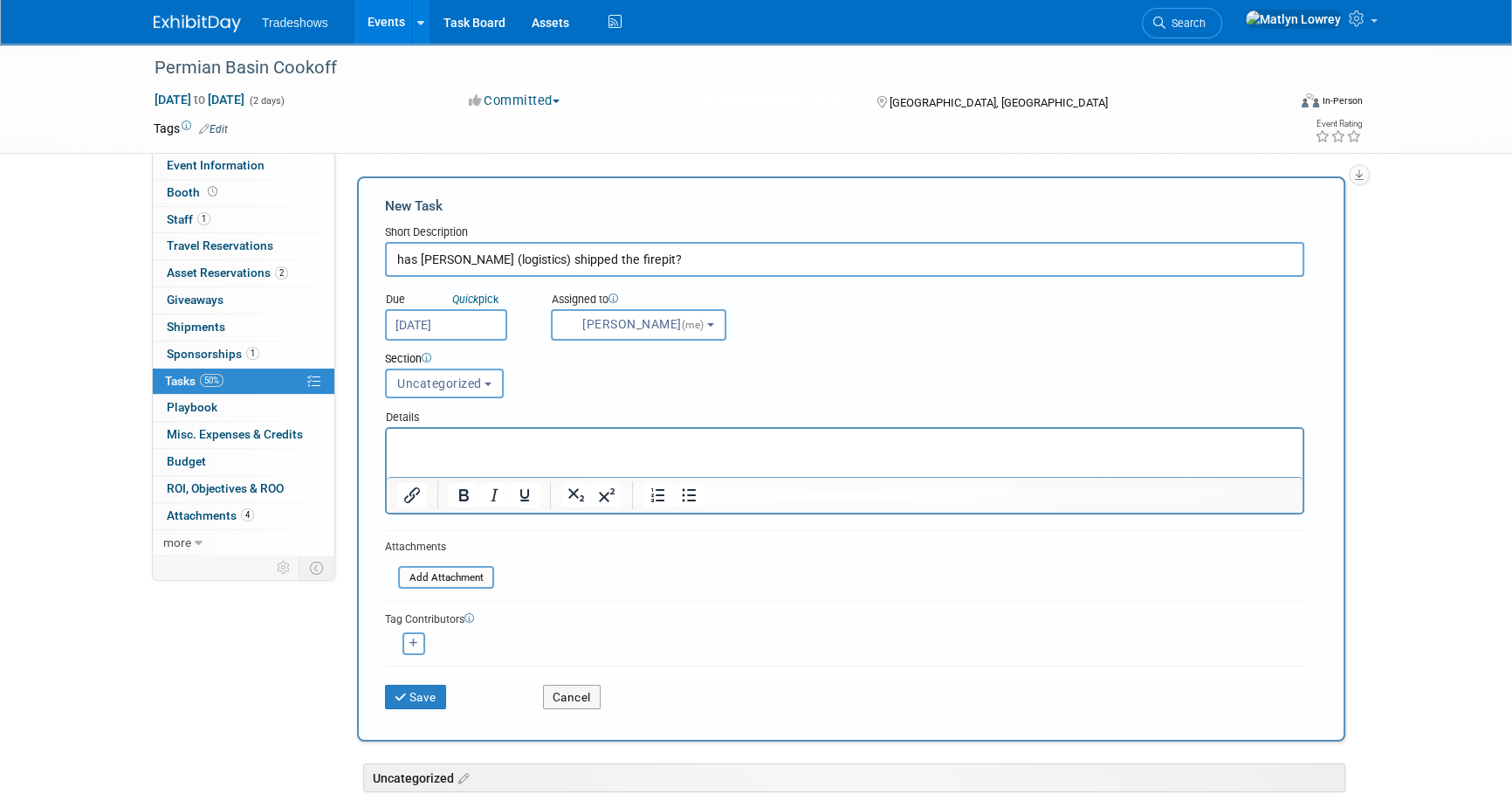
select select "53a61db3-ae1f-4f8e-85ed-74f10af30436"
click at [580, 436] on p "Rich Text Area. Press ALT-0 for help." at bounding box center [845, 445] width 896 height 18
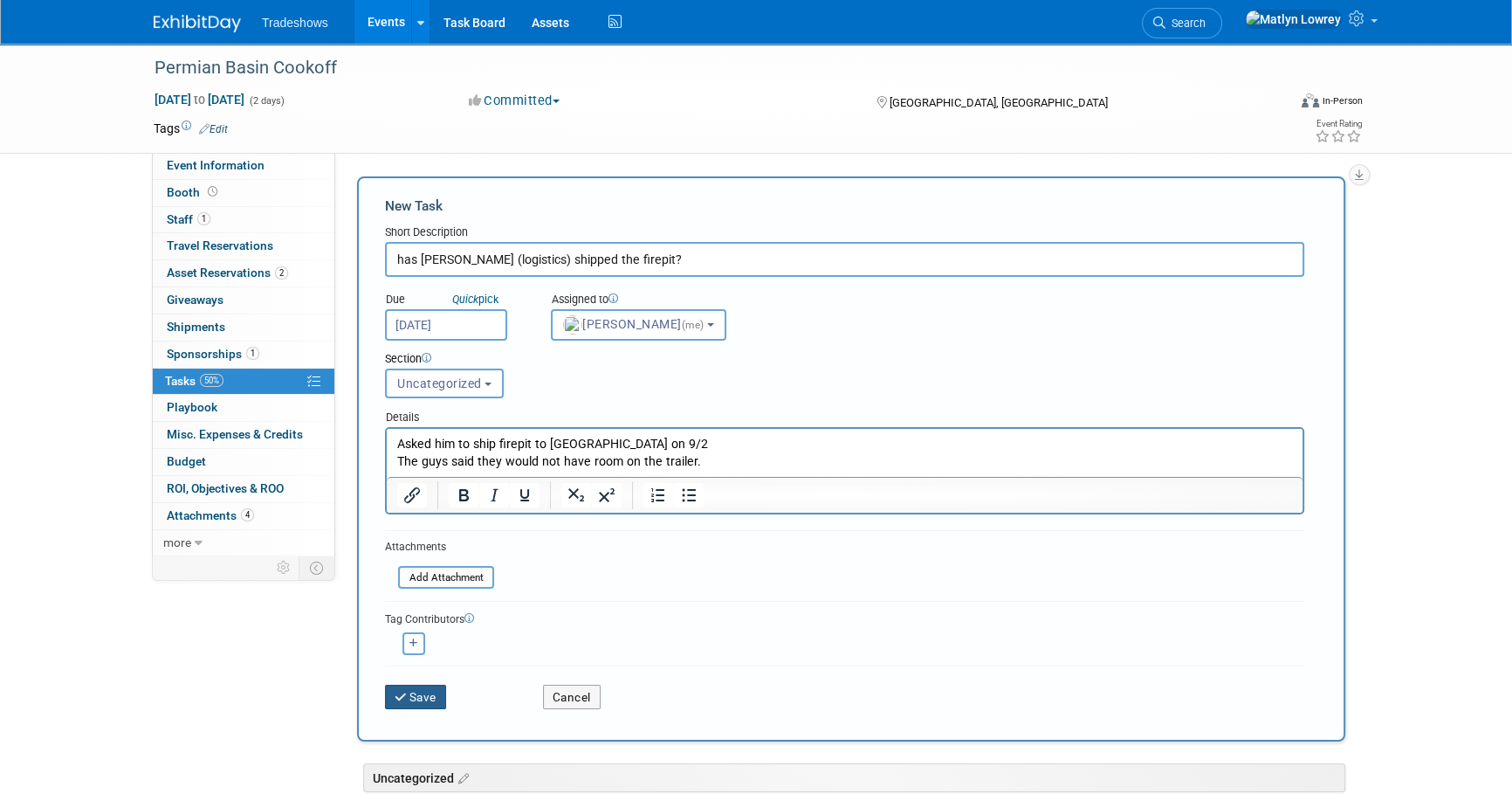
click at [419, 696] on button "Save" at bounding box center [415, 697] width 61 height 25
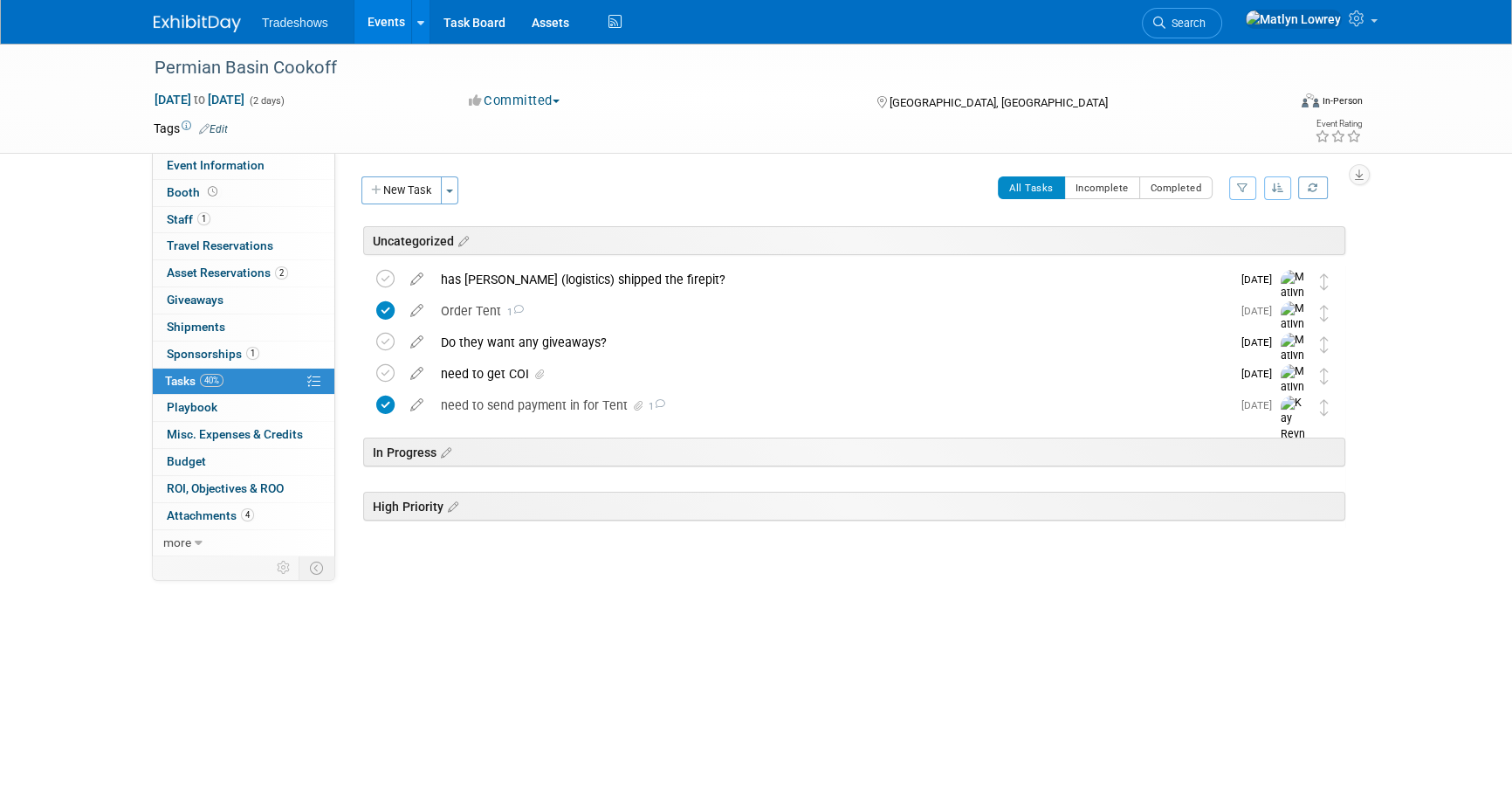
click at [529, 288] on div "has [PERSON_NAME] (logistics) shipped the firepit?" at bounding box center [832, 279] width 799 height 29
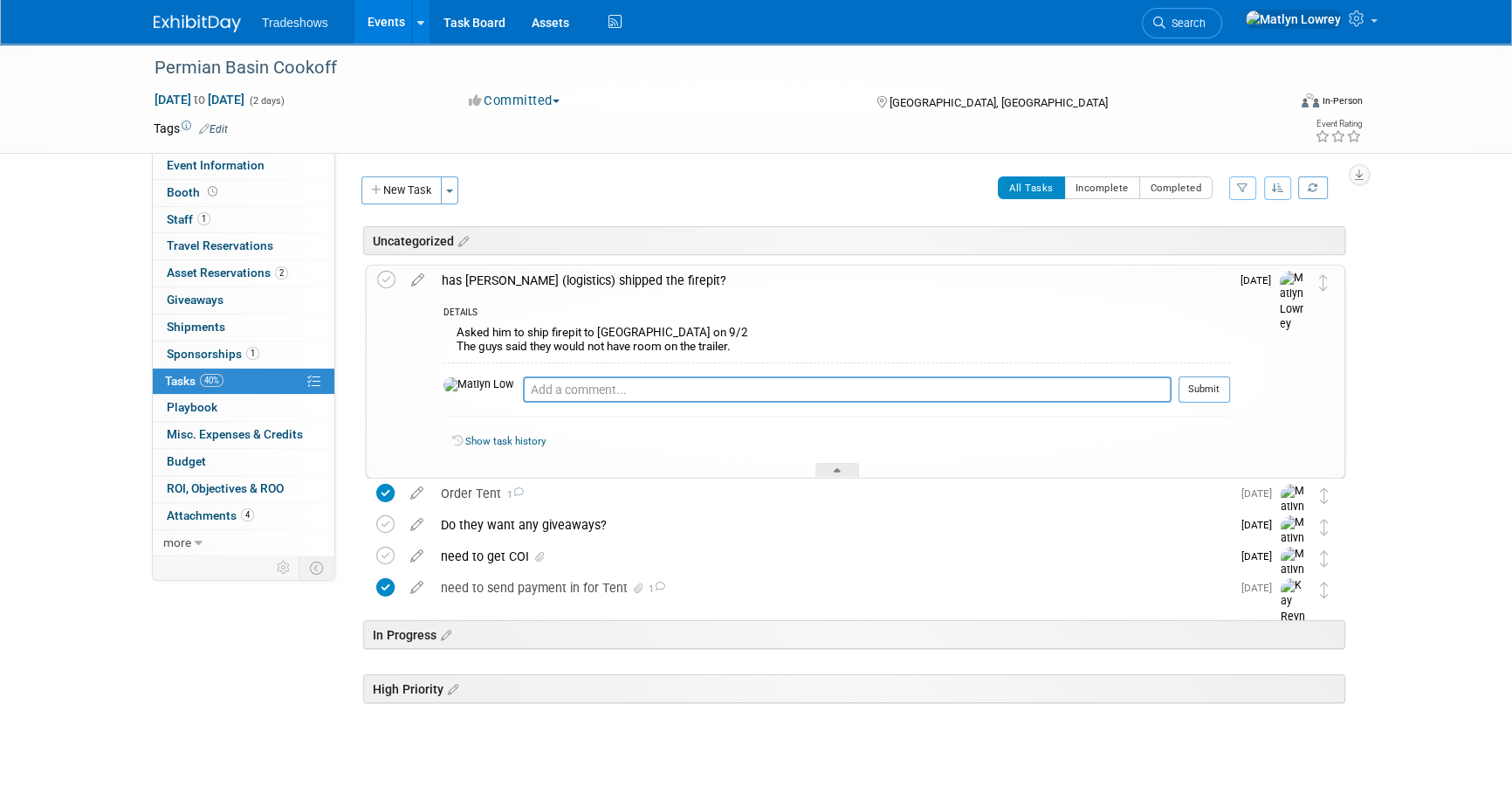
click at [397, 193] on button "New Task" at bounding box center [401, 191] width 80 height 28
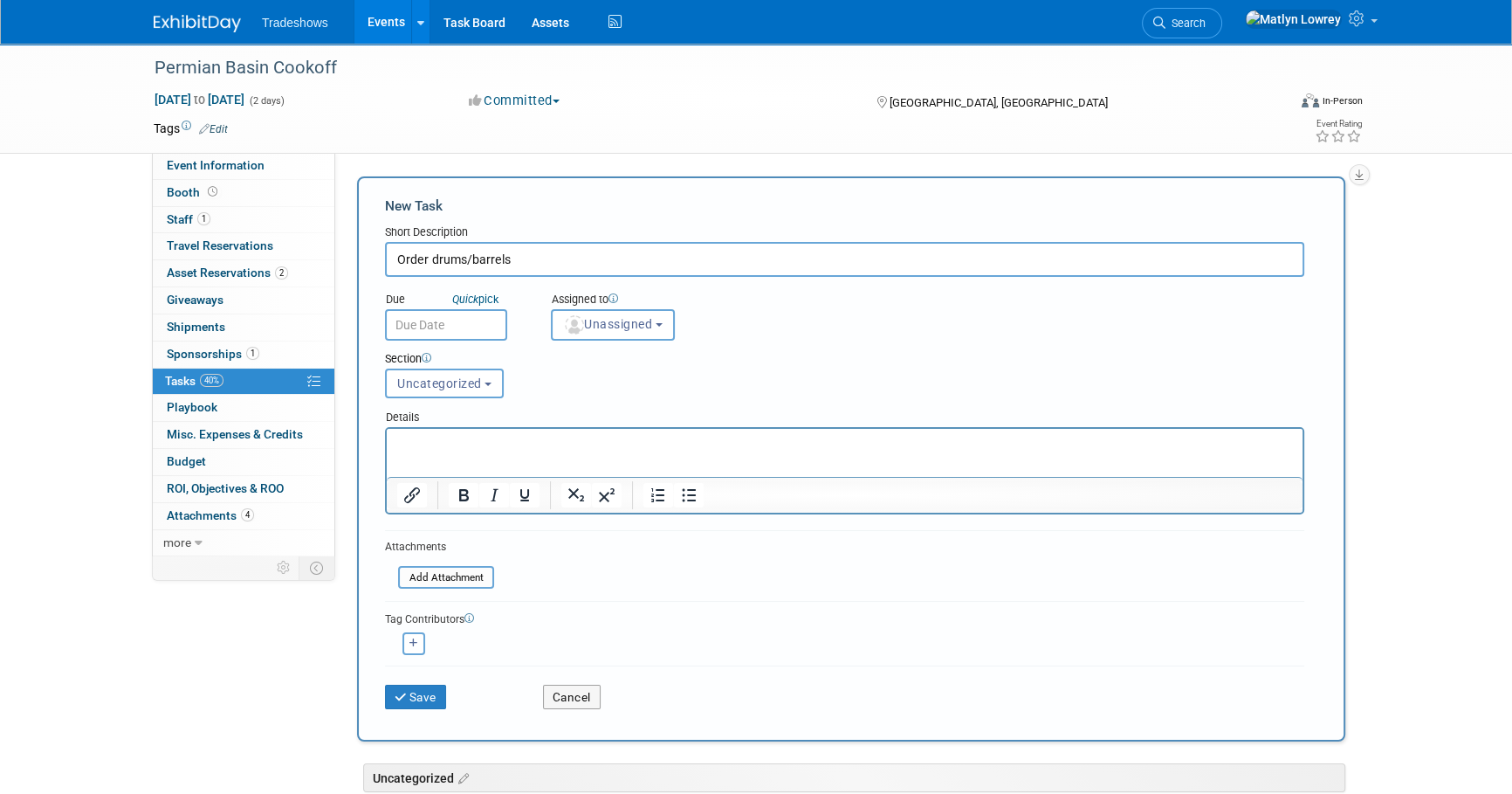
type input "Order drums/barrels"
drag, startPoint x: 454, startPoint y: 325, endPoint x: 455, endPoint y: 310, distance: 15.0
click at [454, 323] on input "text" at bounding box center [446, 325] width 123 height 31
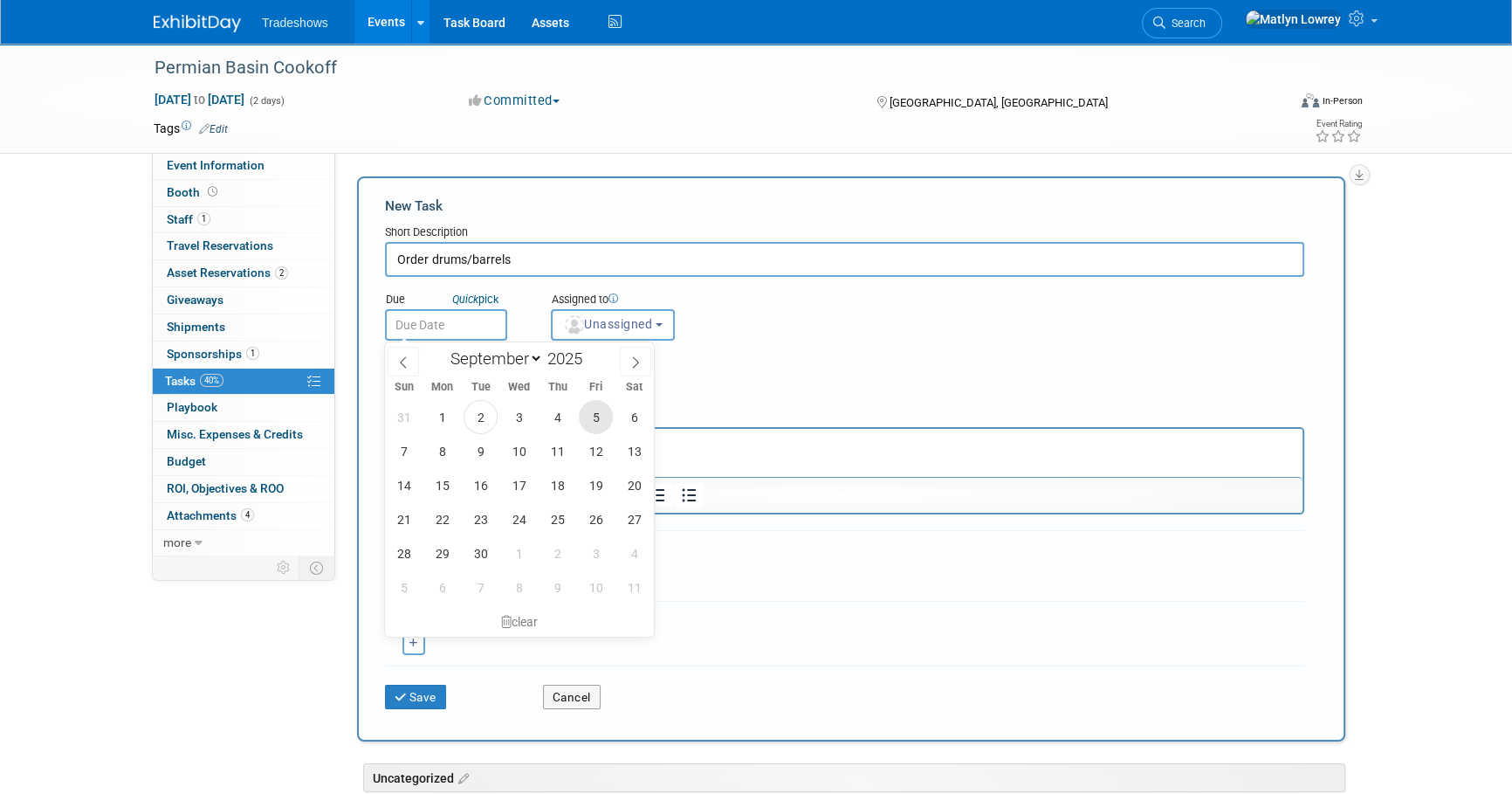
click at [591, 428] on span "5" at bounding box center [596, 417] width 34 height 34
type input "[DATE]"
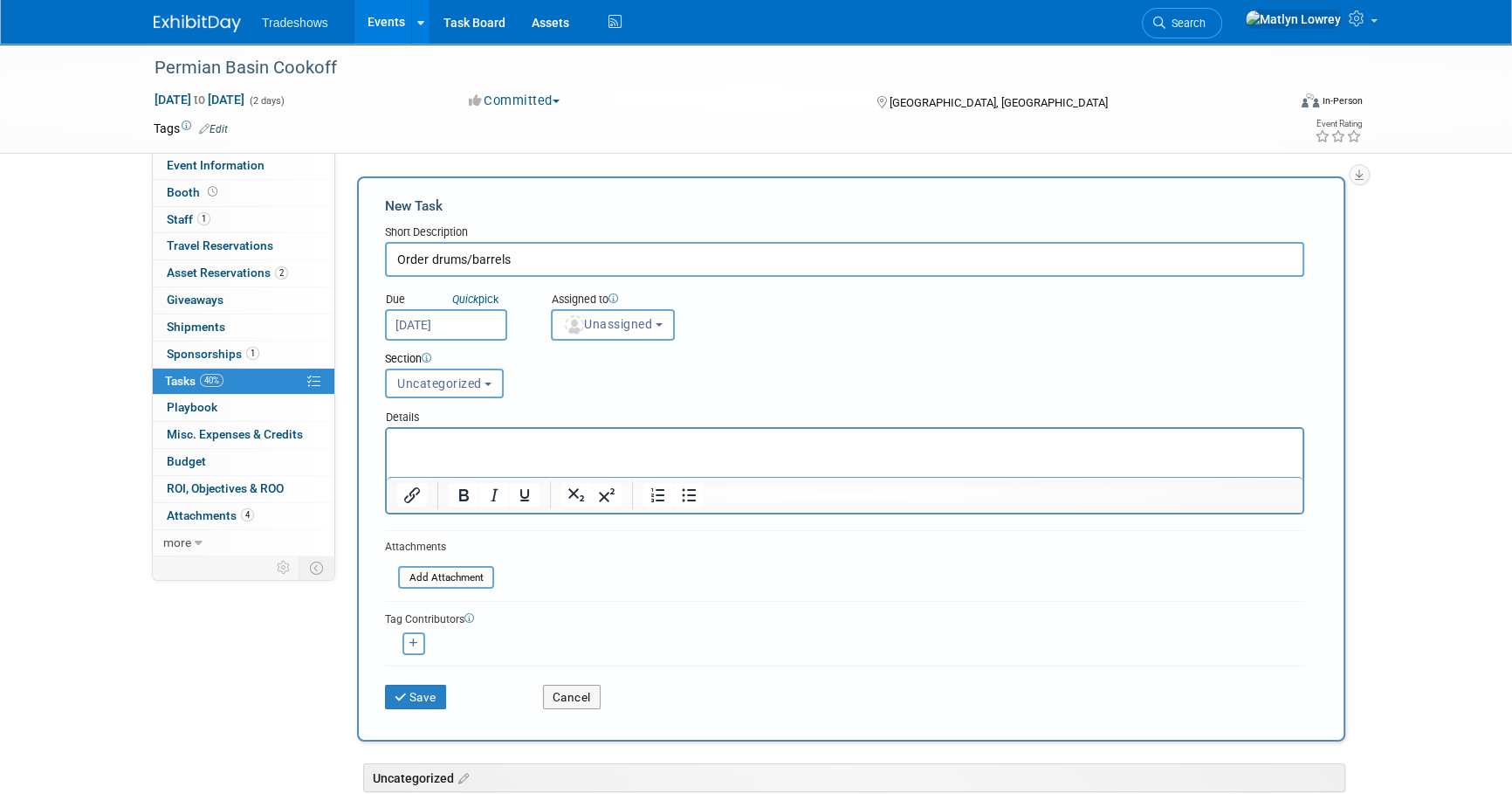
click at [479, 336] on input "[DATE]" at bounding box center [446, 325] width 123 height 31
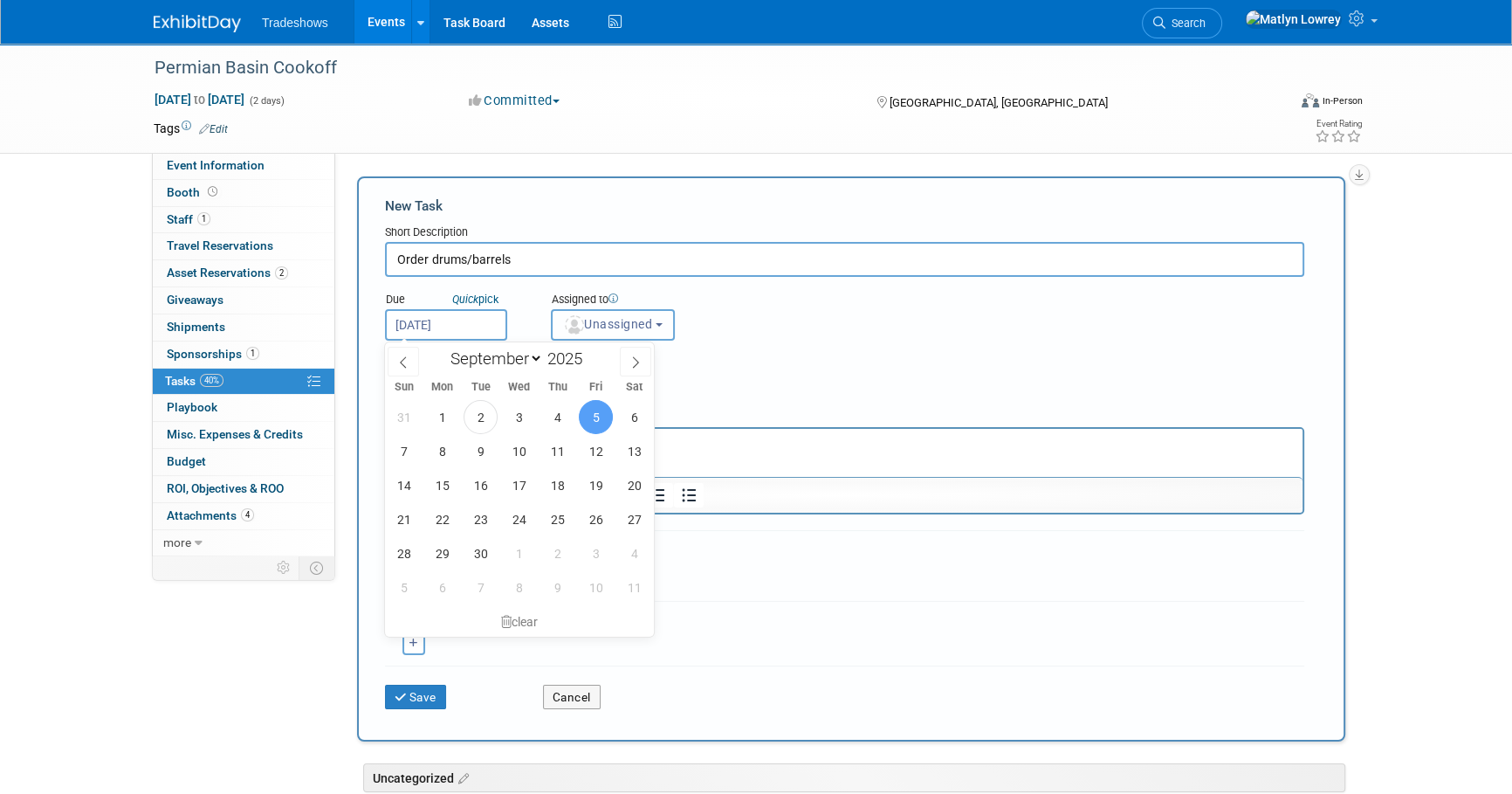
click at [595, 334] on button "Unassigned" at bounding box center [613, 325] width 124 height 31
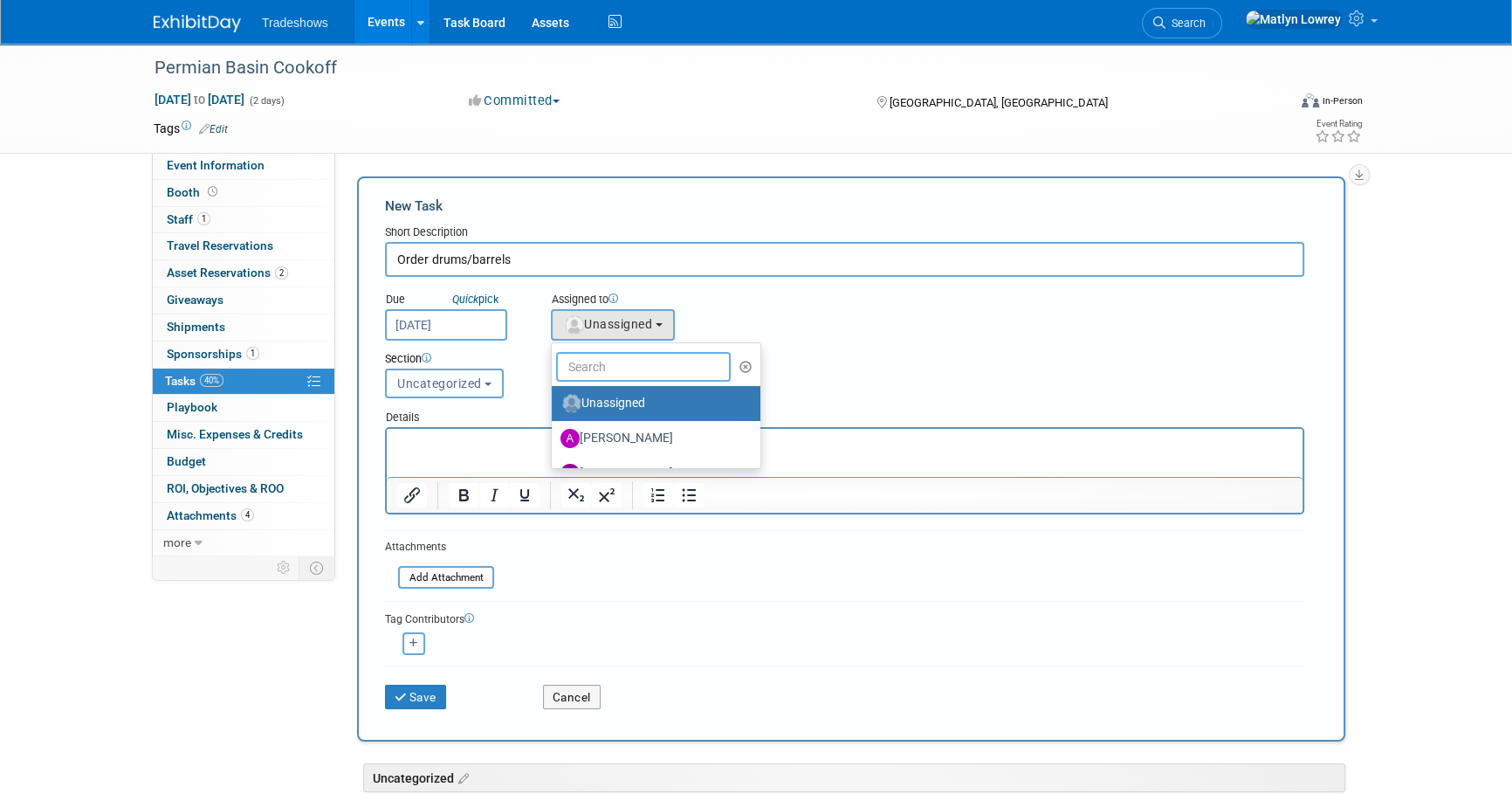
click at [596, 372] on input "text" at bounding box center [643, 366] width 175 height 29
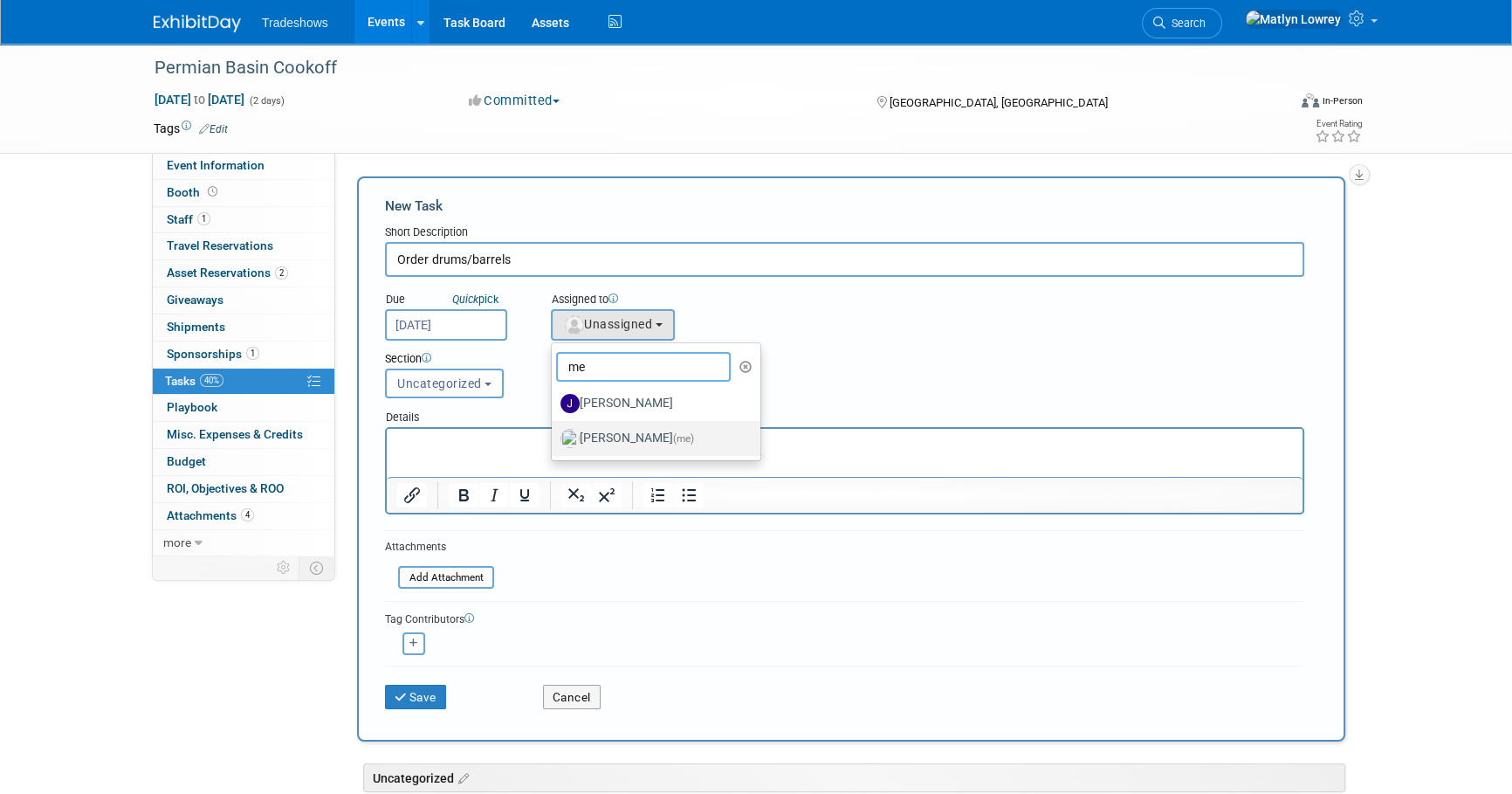
type input "me"
click at [580, 429] on label "[PERSON_NAME] (me)" at bounding box center [651, 439] width 182 height 28
click at [554, 431] on input "[PERSON_NAME] (me)" at bounding box center [548, 436] width 11 height 11
select select "53a61db3-ae1f-4f8e-85ed-74f10af30436"
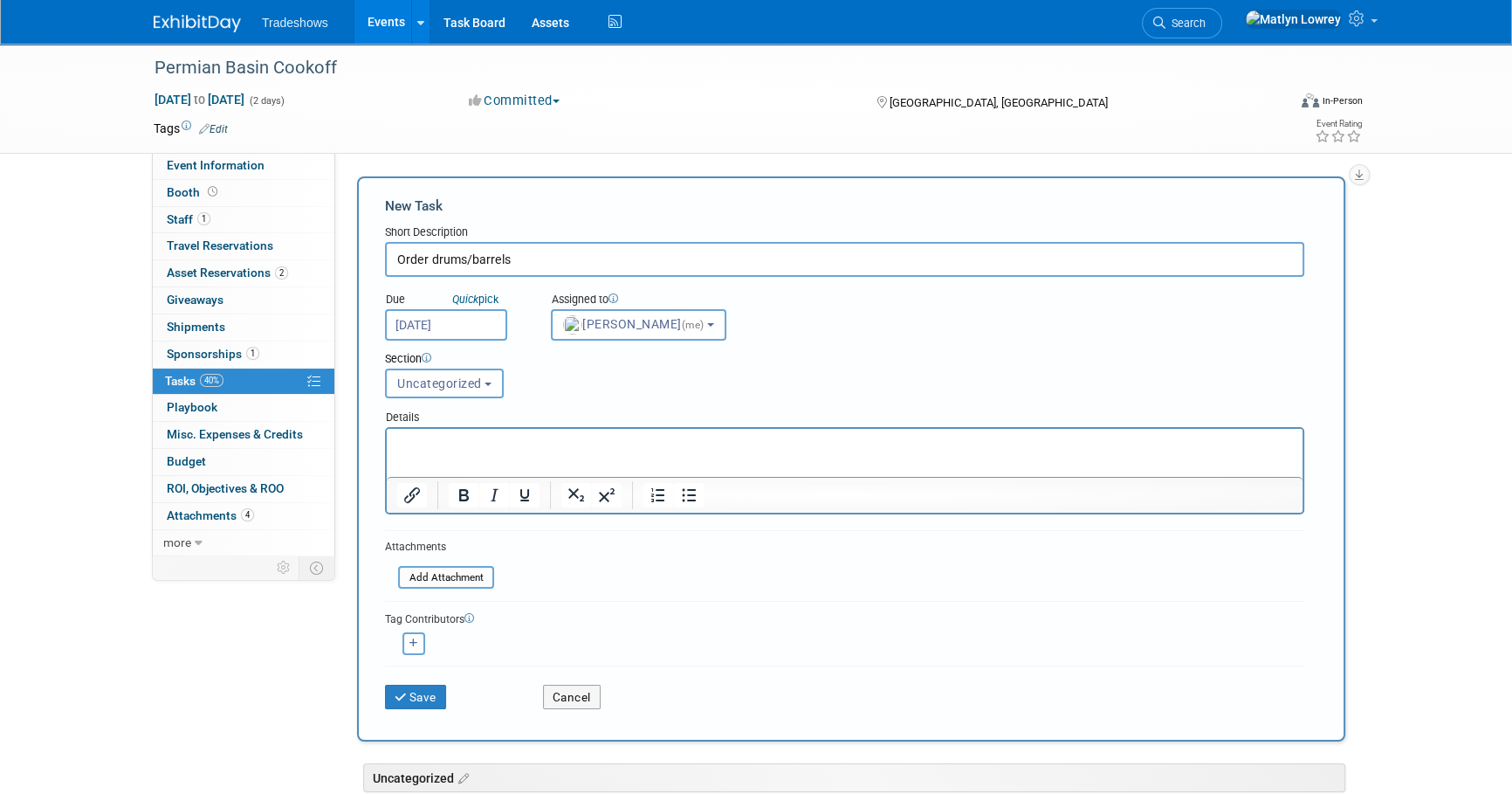
click at [547, 453] on html at bounding box center [845, 441] width 916 height 25
click at [435, 694] on button "Save" at bounding box center [415, 697] width 61 height 25
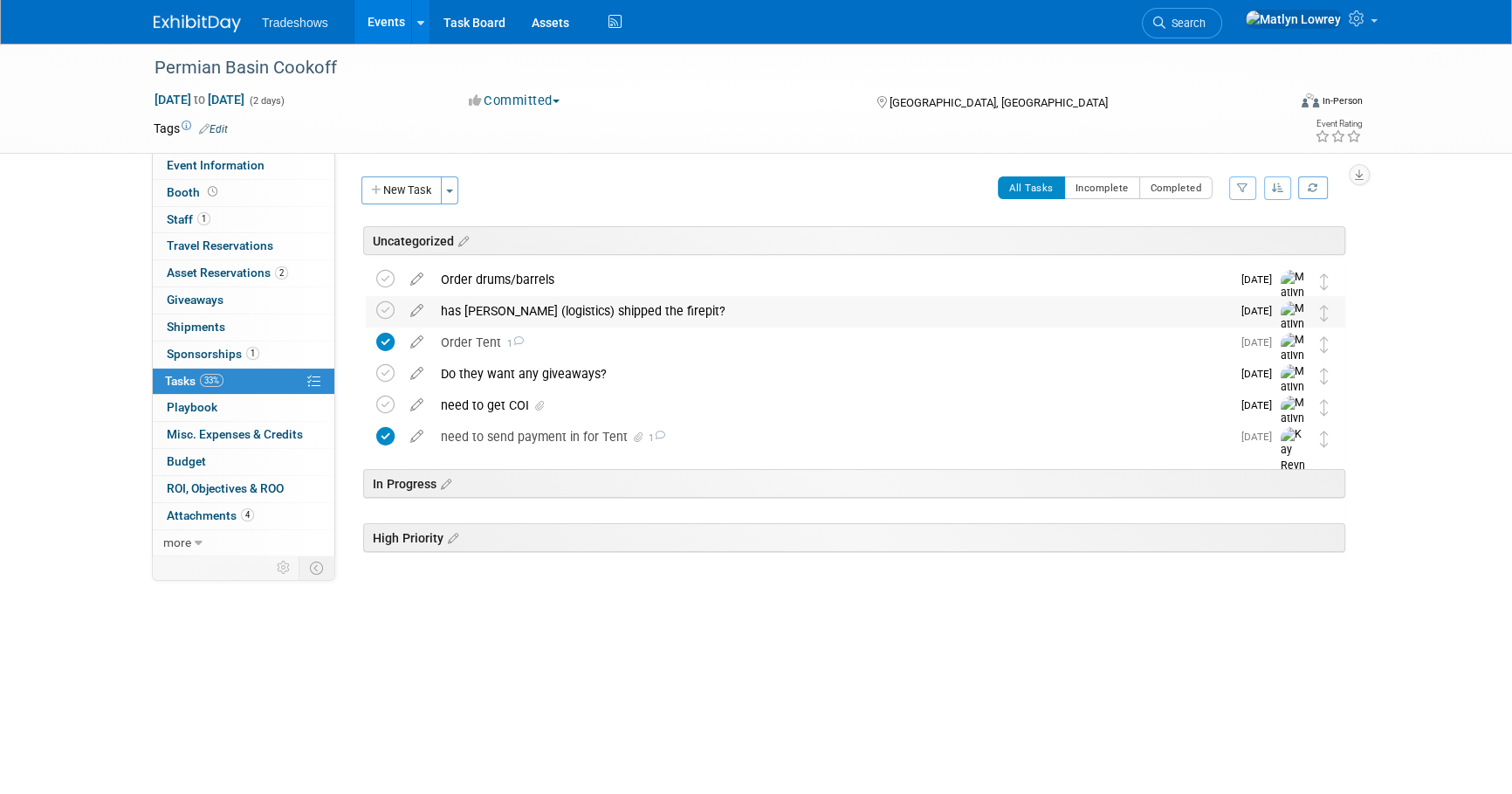
click at [482, 298] on div "has [PERSON_NAME] (logistics) shipped the firepit?" at bounding box center [832, 311] width 799 height 29
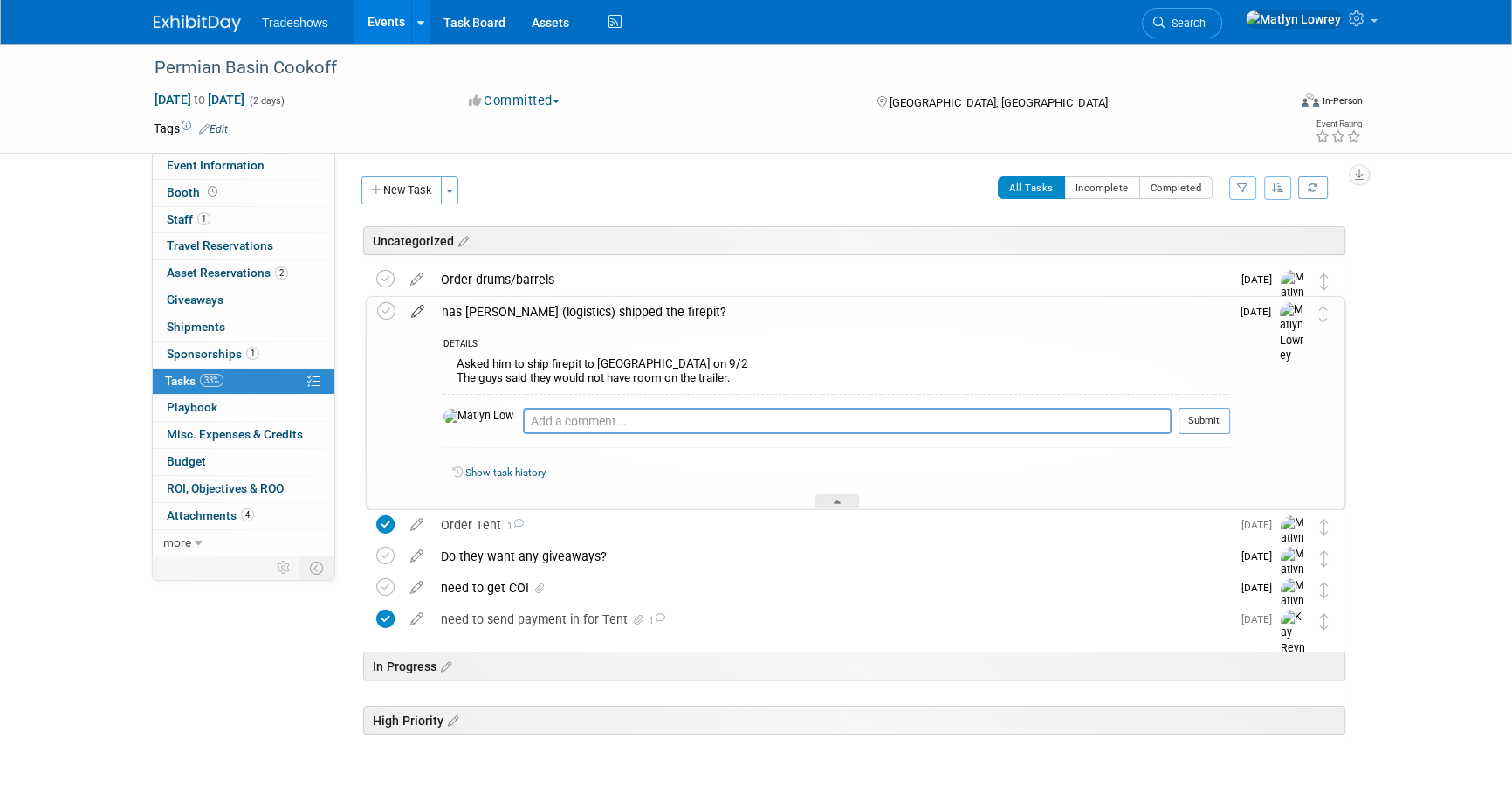
click at [420, 313] on icon at bounding box center [417, 308] width 30 height 22
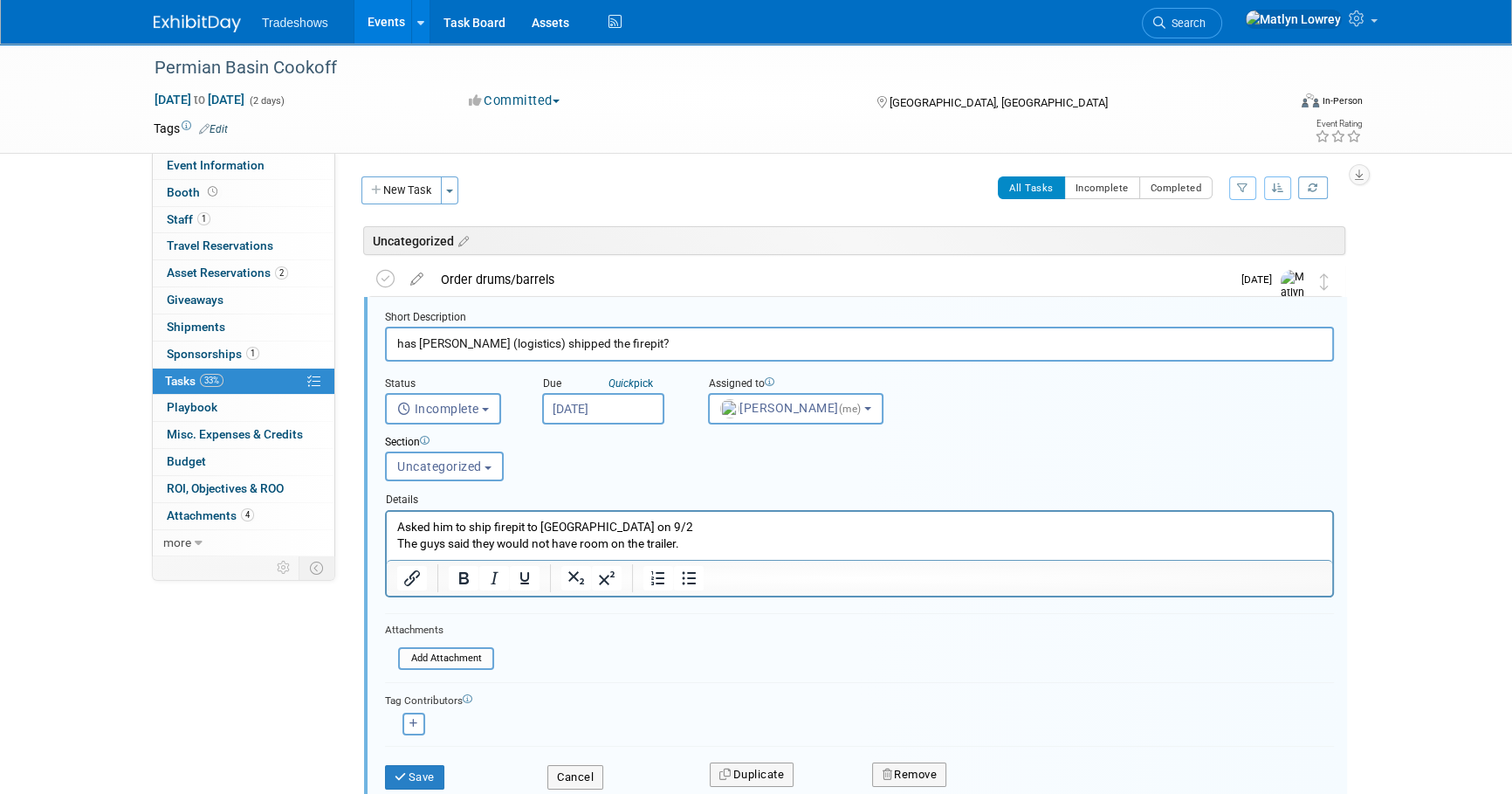
scroll to position [41, 0]
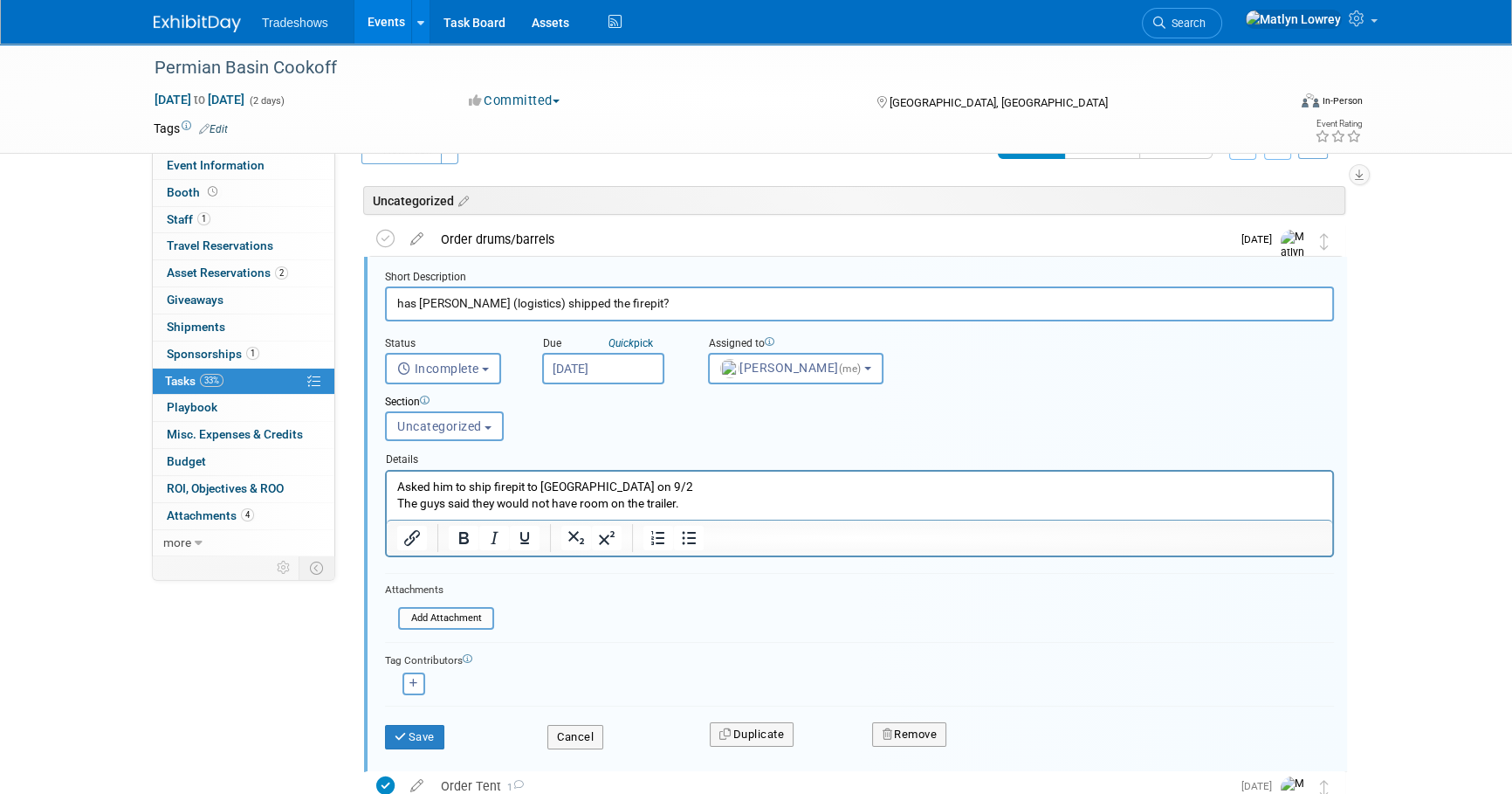
drag, startPoint x: 604, startPoint y: 297, endPoint x: 509, endPoint y: 314, distance: 96.5
click at [509, 314] on input "has [PERSON_NAME] (logistics) shipped the firepit?" at bounding box center [860, 303] width 949 height 34
type input "has [PERSON_NAME] (logistics) gotten the firepit to Philly?"
drag, startPoint x: 640, startPoint y: 485, endPoint x: 765, endPoint y: 953, distance: 484.4
click at [387, 487] on html "Asked him to ship firepit to [GEOGRAPHIC_DATA] on 9/2 The guys said they would …" at bounding box center [860, 491] width 946 height 41
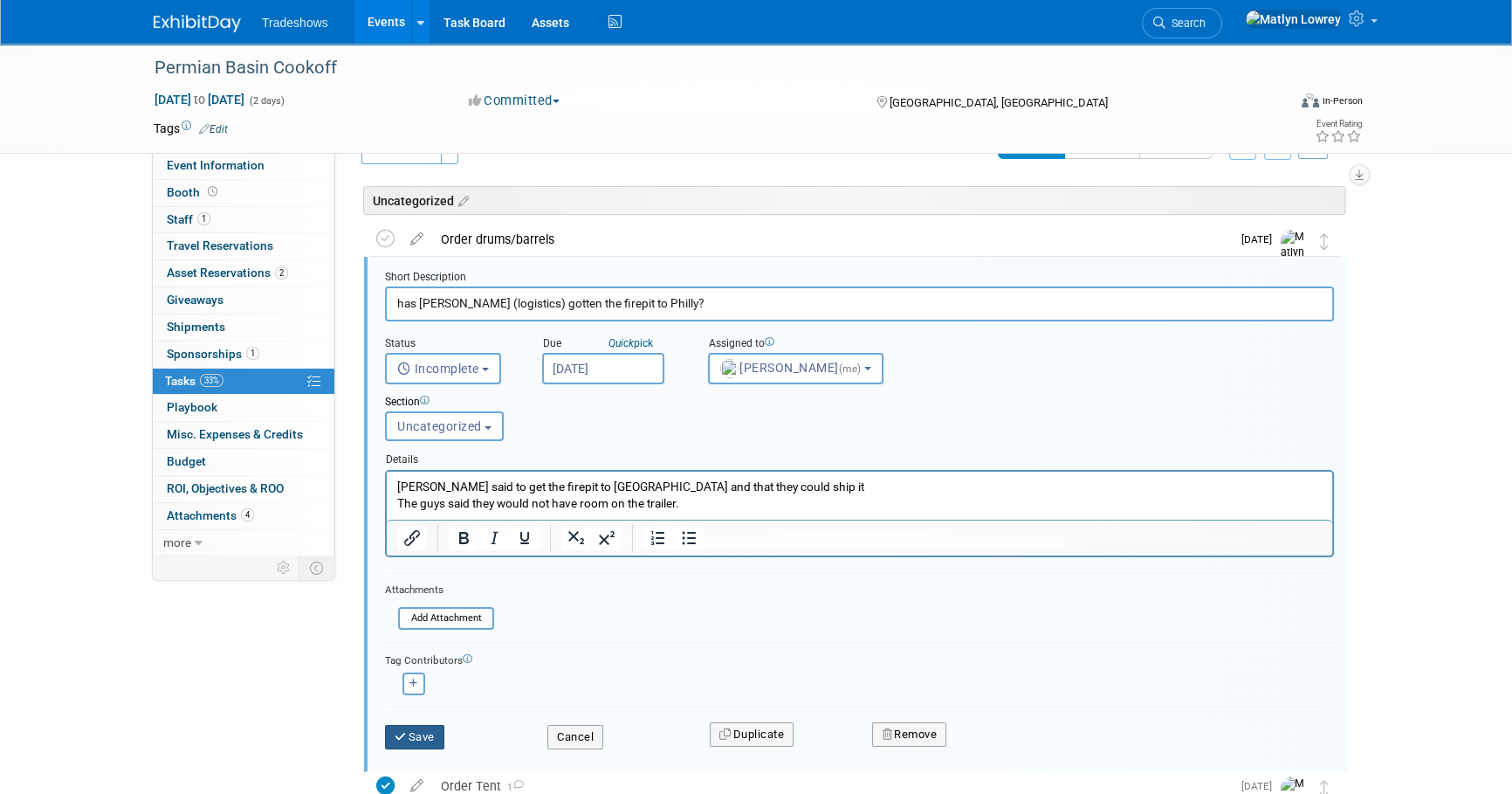
click at [424, 725] on button "Save" at bounding box center [414, 737] width 59 height 25
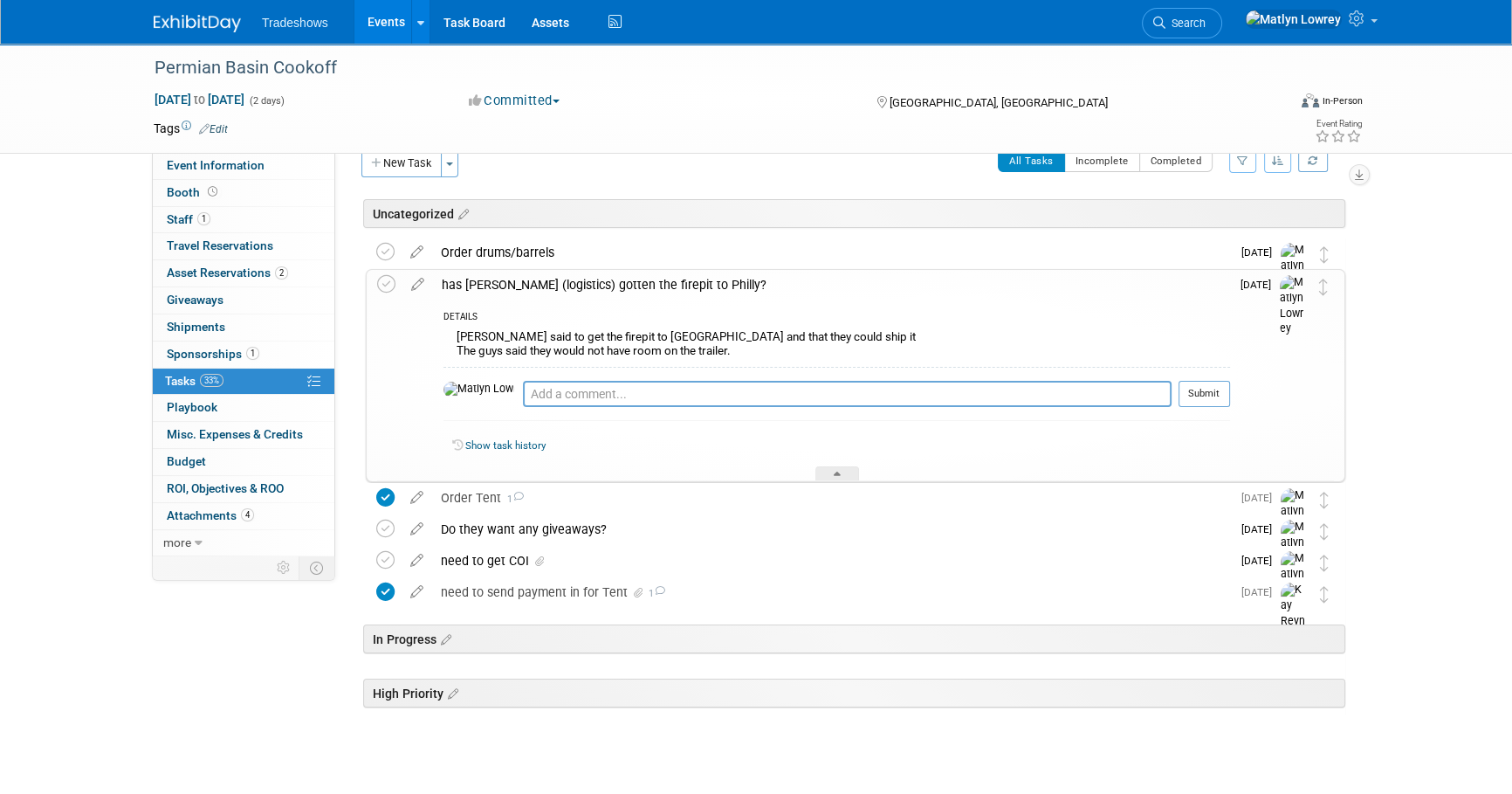
scroll to position [0, 0]
